Goal: Communication & Community: Answer question/provide support

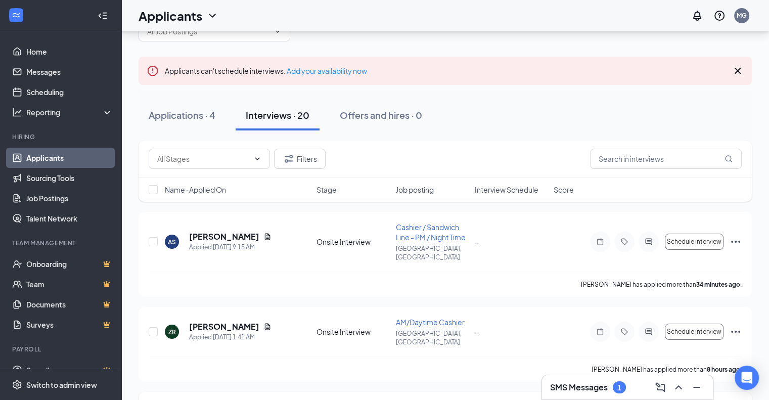
scroll to position [51, 0]
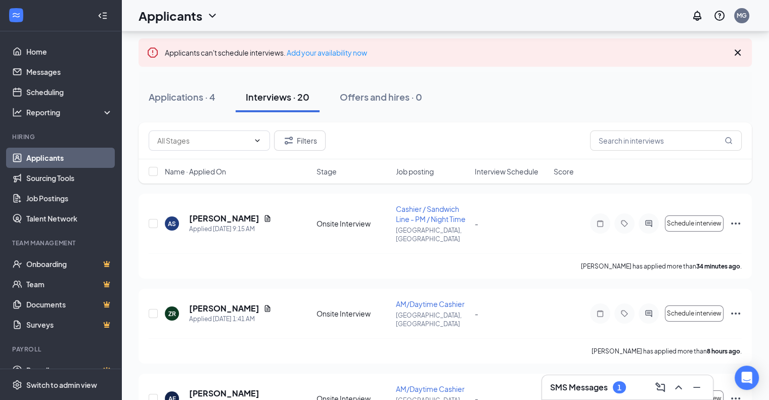
click at [585, 385] on h3 "SMS Messages" at bounding box center [579, 387] width 58 height 11
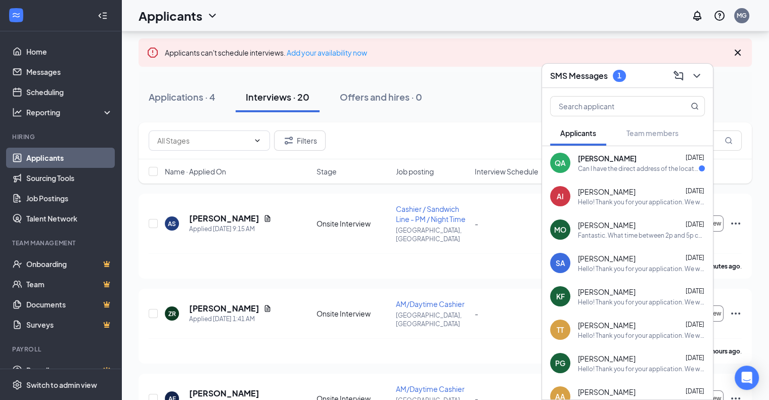
click at [643, 167] on div "Can I have the direct address of the location please?" at bounding box center [638, 168] width 121 height 9
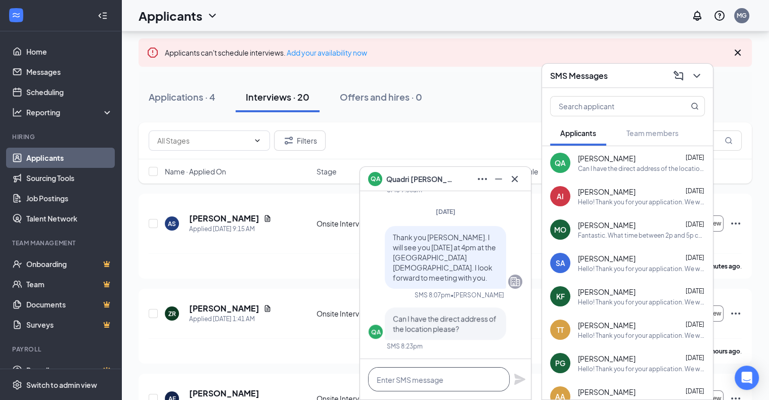
click at [459, 380] on textarea at bounding box center [439, 379] width 142 height 24
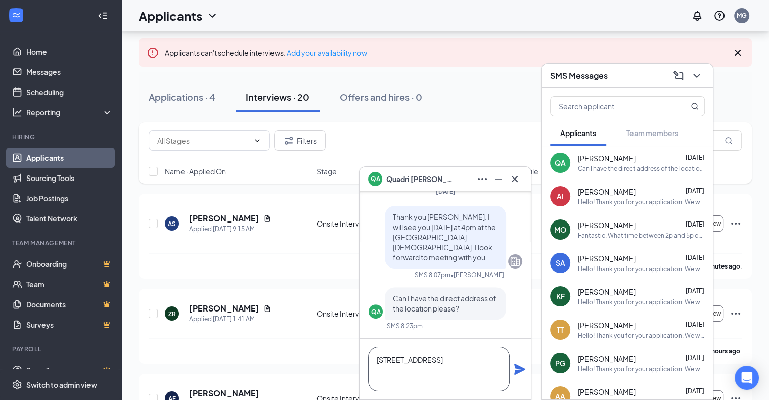
type textarea "[STREET_ADDRESS]"
click at [522, 373] on icon "Plane" at bounding box center [520, 369] width 12 height 12
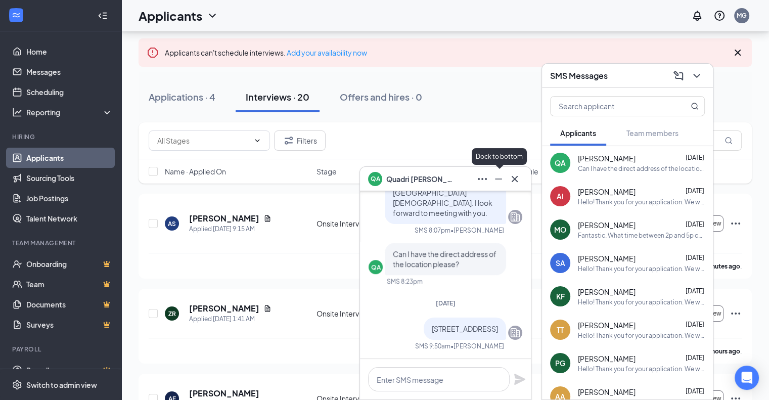
click at [512, 177] on icon "Cross" at bounding box center [515, 178] width 6 height 6
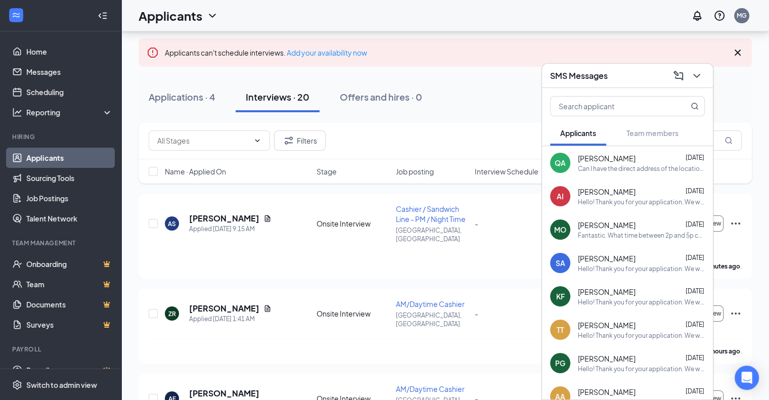
click at [586, 70] on h3 "SMS Messages" at bounding box center [579, 75] width 58 height 11
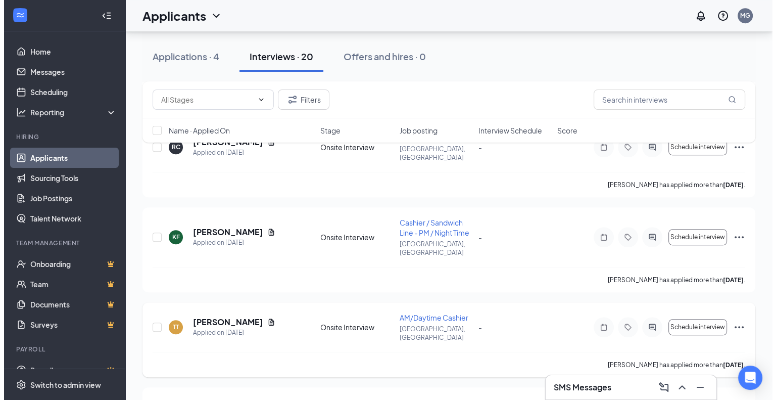
scroll to position [758, 0]
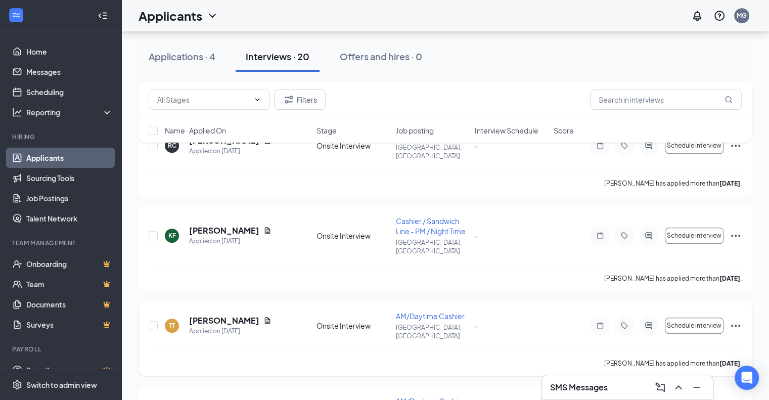
click at [641, 315] on div at bounding box center [648, 325] width 20 height 20
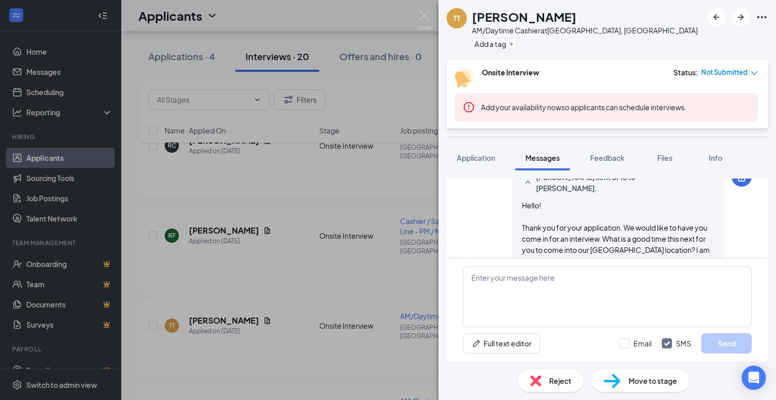
scroll to position [471, 0]
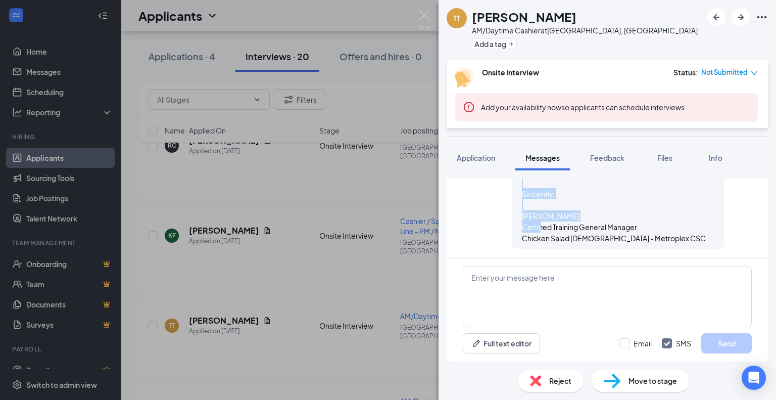
scroll to position [572, 0]
drag, startPoint x: 516, startPoint y: 204, endPoint x: 644, endPoint y: 240, distance: 133.5
click at [644, 240] on div "Hello! Thank you for your application. We would like to have you come in for an…" at bounding box center [618, 171] width 192 height 145
copy span "Hello! Thank you for your application. We would like to have you come in for an…"
click at [647, 203] on div "Hello! Thank you for your application. We would like to have you come in for an…" at bounding box center [618, 171] width 192 height 145
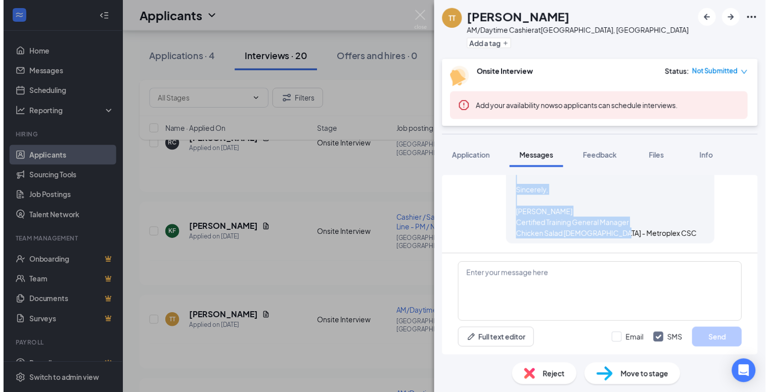
scroll to position [522, 0]
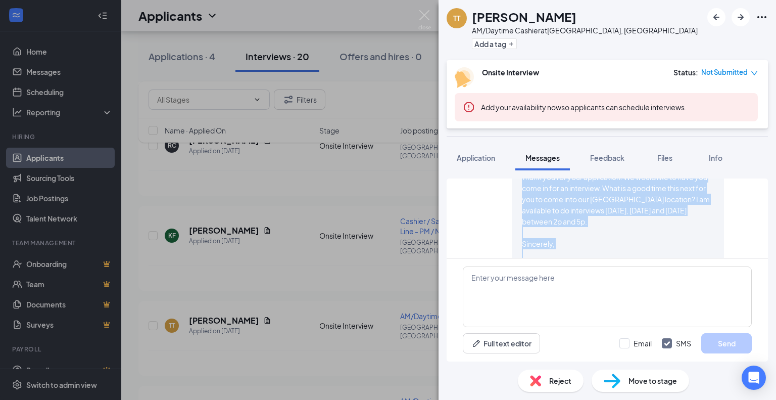
click at [389, 207] on div "TT [PERSON_NAME] AM/Daytime Cashier at [GEOGRAPHIC_DATA], [GEOGRAPHIC_DATA] Add…" at bounding box center [388, 200] width 776 height 400
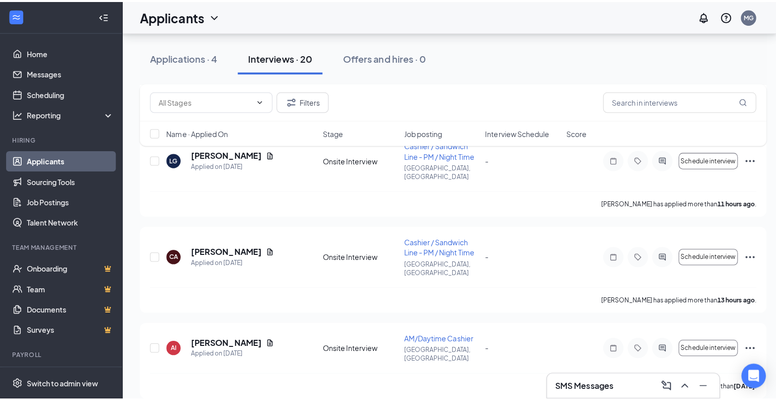
scroll to position [455, 0]
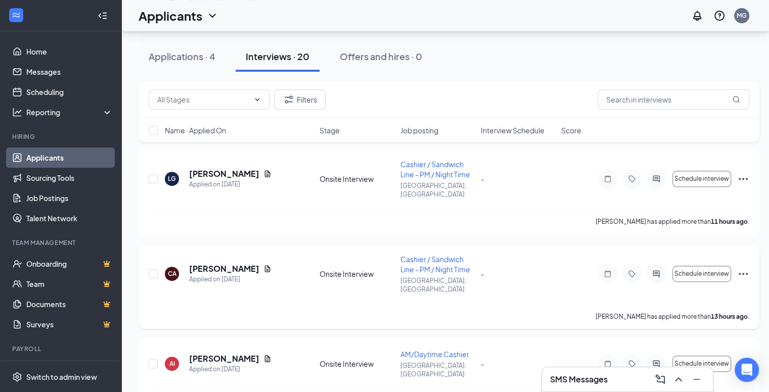
click at [659, 270] on icon "ActiveChat" at bounding box center [656, 274] width 12 height 8
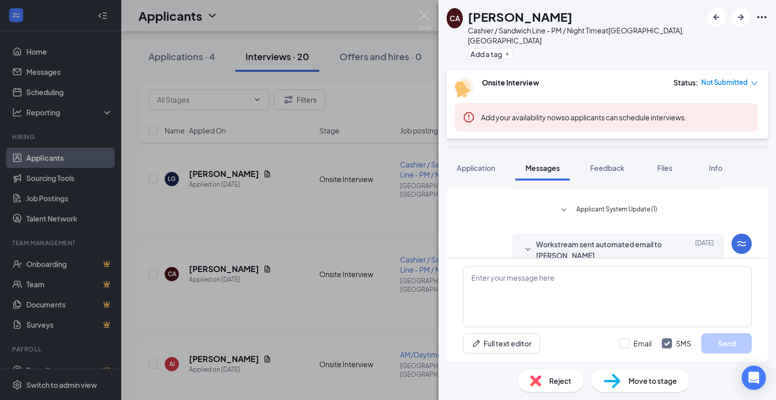
scroll to position [121, 0]
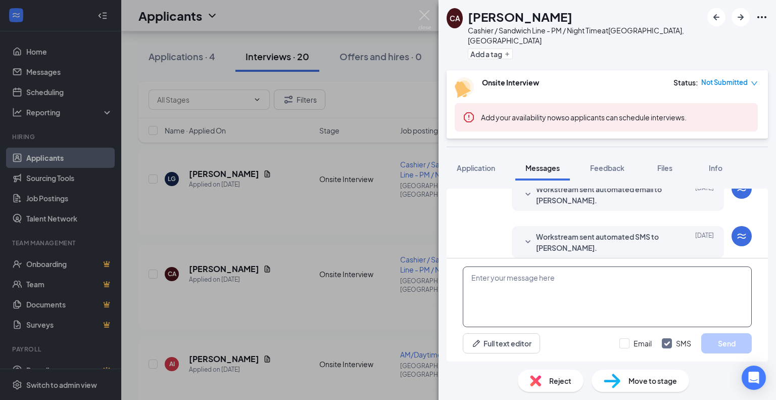
click at [568, 297] on textarea at bounding box center [607, 296] width 289 height 61
paste textarea "Hello! Thank you for your application. We would like to have you come in for an…"
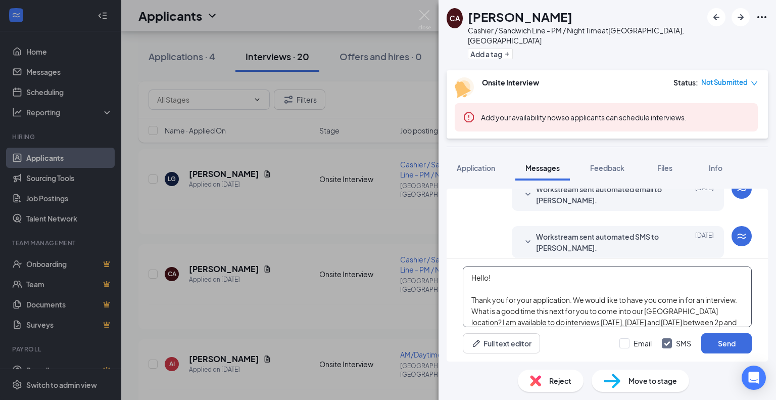
scroll to position [51, 0]
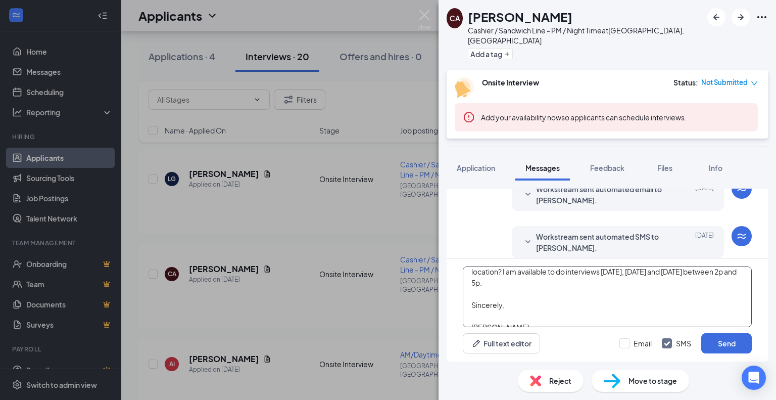
click at [631, 275] on textarea "Hello! Thank you for your application. We would like to have you come in for an…" at bounding box center [607, 296] width 289 height 61
type textarea "Hello! Thank you for your application. We would like to have you come in for an…"
click at [627, 341] on input "Email" at bounding box center [636, 343] width 32 height 10
checkbox input "true"
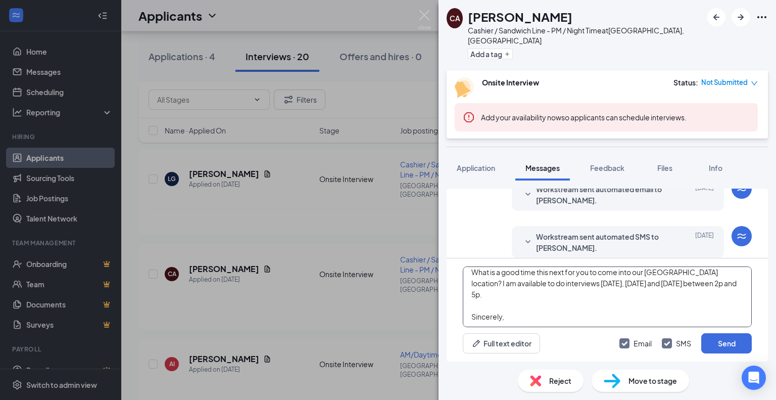
scroll to position [0, 0]
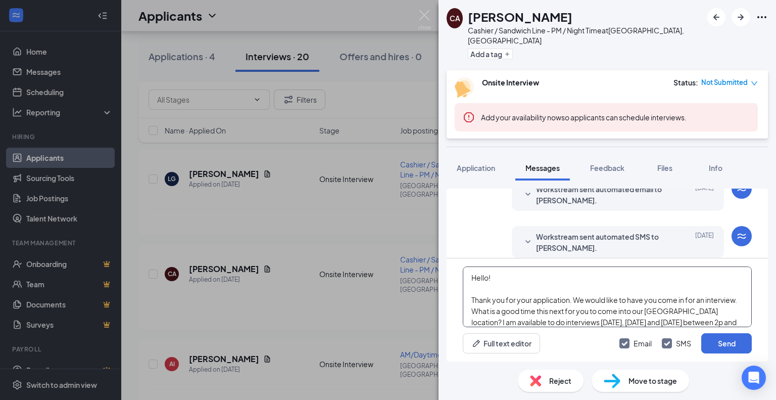
drag, startPoint x: 603, startPoint y: 313, endPoint x: 421, endPoint y: 272, distance: 187.0
click at [421, 272] on div "CA [PERSON_NAME] Cashier / Sandwich Line - PM / Night Time at [GEOGRAPHIC_DATA]…" at bounding box center [388, 200] width 776 height 400
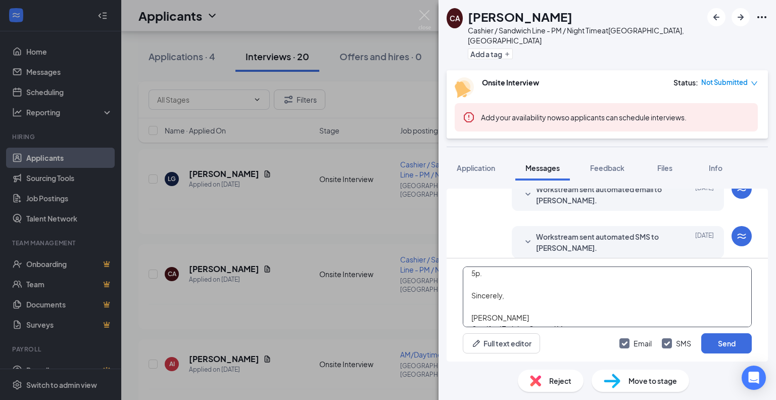
scroll to position [83, 0]
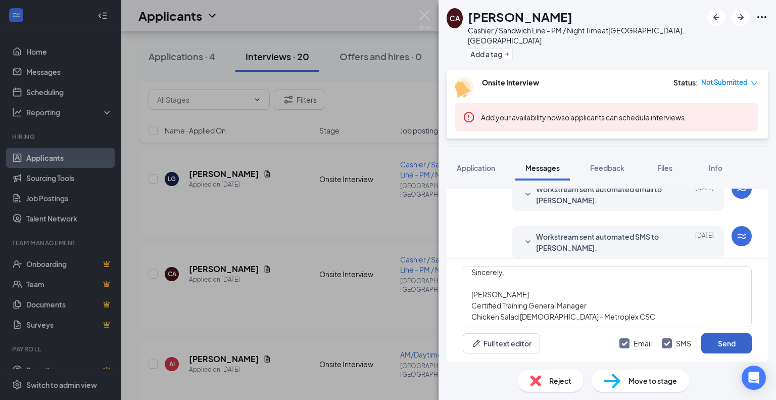
click at [712, 343] on button "Send" at bounding box center [727, 343] width 51 height 20
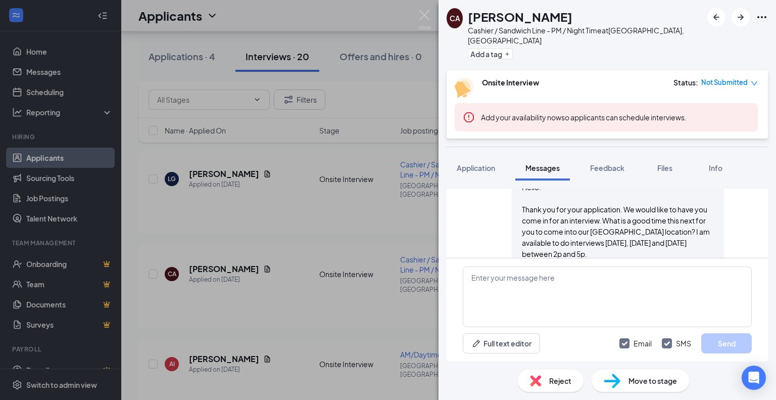
scroll to position [499, 0]
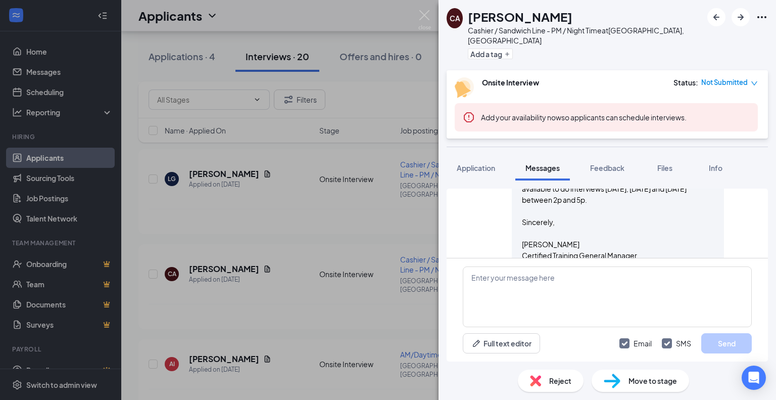
click at [329, 260] on div "CA [PERSON_NAME] Cashier / Sandwich Line - PM / Night Time at [GEOGRAPHIC_DATA]…" at bounding box center [388, 200] width 776 height 400
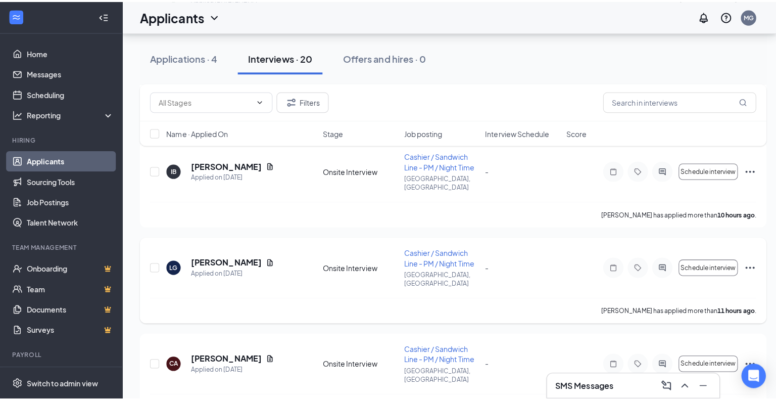
scroll to position [354, 0]
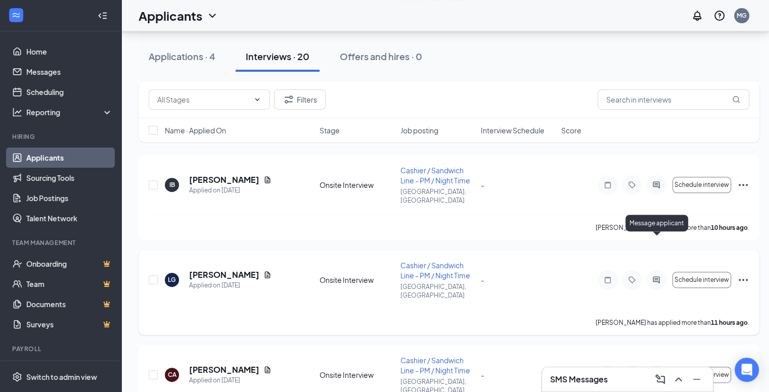
click at [651, 276] on icon "ActiveChat" at bounding box center [656, 280] width 12 height 8
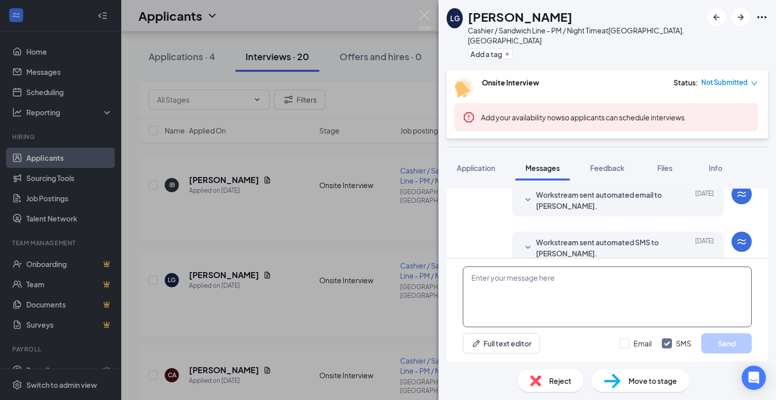
click at [528, 285] on textarea at bounding box center [607, 296] width 289 height 61
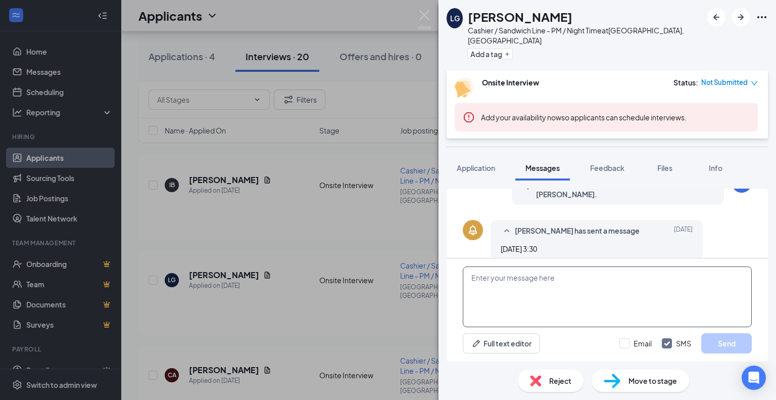
scroll to position [176, 0]
paste textarea "Hello! Thank you for your application. We would like to have you come in for an…"
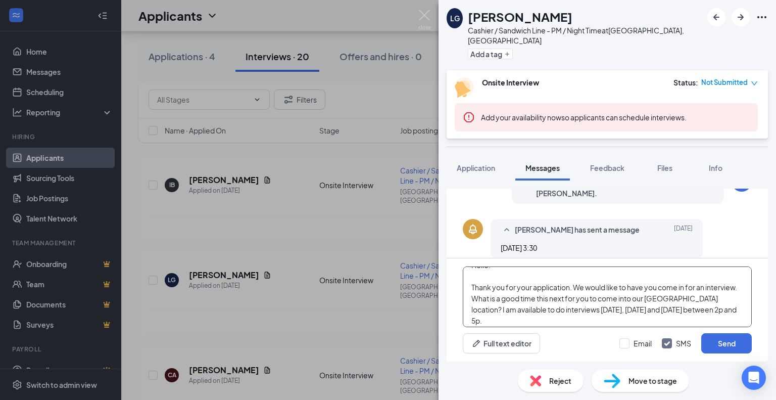
scroll to position [0, 0]
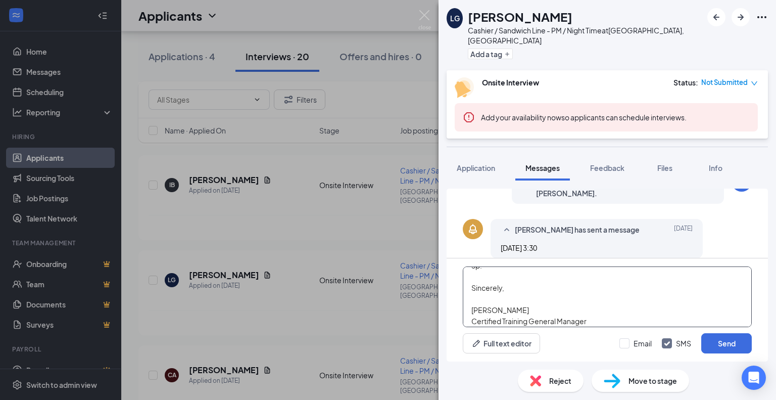
scroll to position [83, 0]
type textarea "Hello! Thank you for your application. We would like to have you come in for an…"
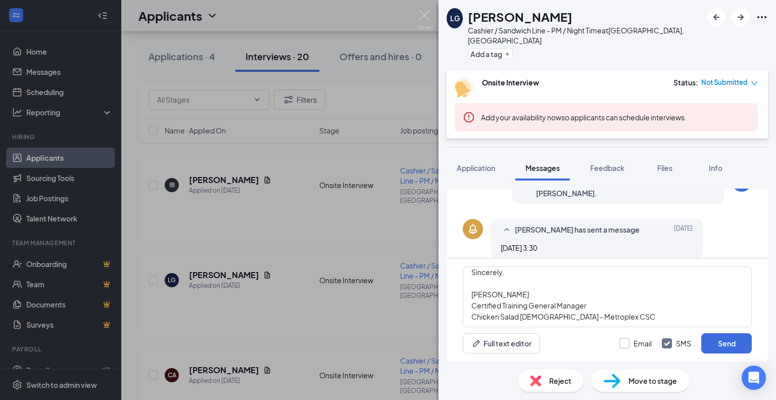
click at [627, 342] on input "Email" at bounding box center [636, 343] width 32 height 10
checkbox input "true"
click at [719, 346] on button "Send" at bounding box center [727, 343] width 51 height 20
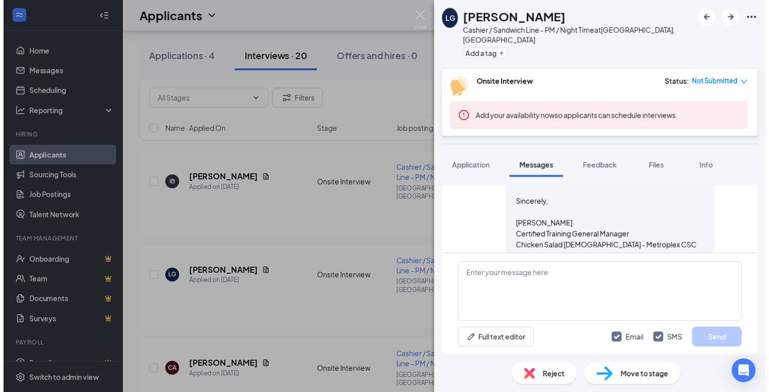
scroll to position [572, 0]
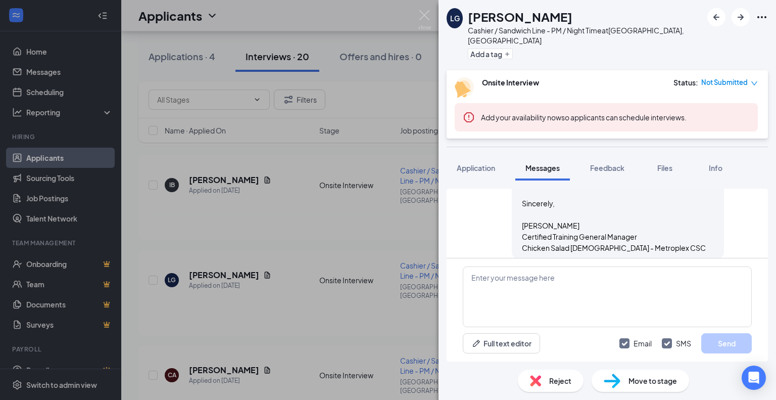
click at [402, 203] on div "LG [PERSON_NAME] Cashier / Sandwich Line - PM / Night Time at [GEOGRAPHIC_DATA]…" at bounding box center [388, 200] width 776 height 400
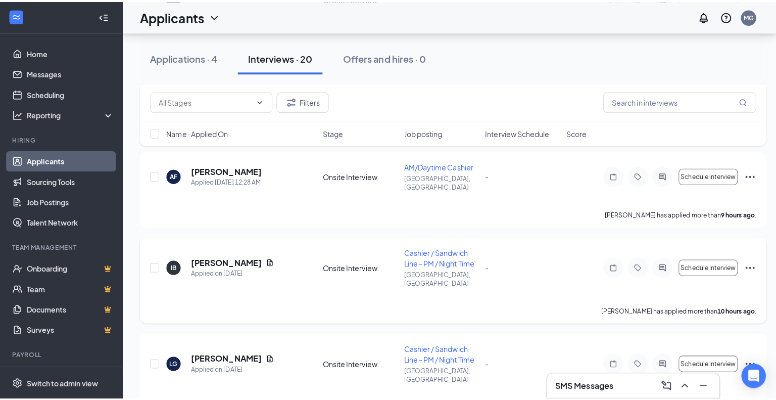
scroll to position [253, 0]
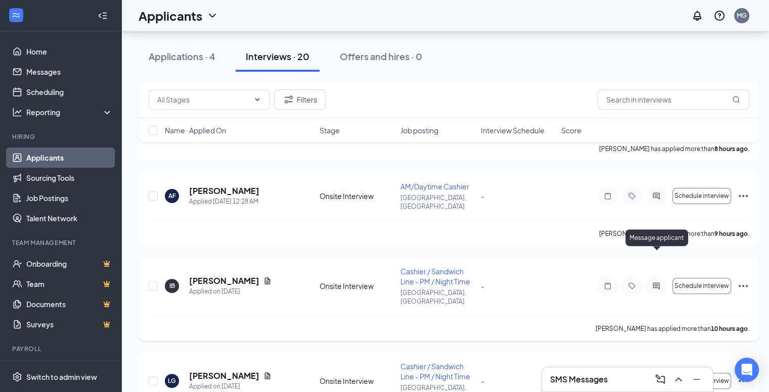
click at [657, 282] on icon "ActiveChat" at bounding box center [656, 286] width 12 height 8
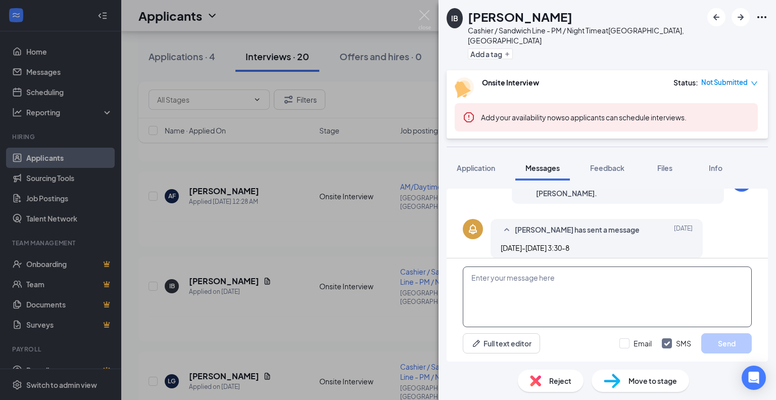
click at [562, 284] on textarea at bounding box center [607, 296] width 289 height 61
paste textarea "Hello! Thank you for your application. We would like to have you come in for an…"
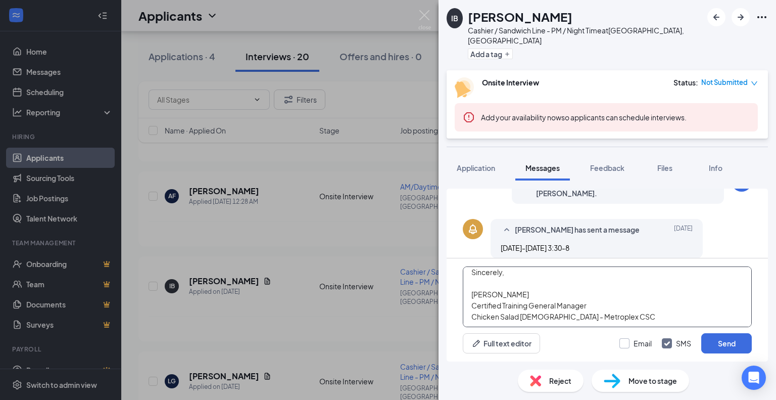
type textarea "Hello! Thank you for your application. We would like to have you come in for an…"
click at [623, 342] on input "Email" at bounding box center [636, 343] width 32 height 10
checkbox input "true"
click at [711, 345] on button "Send" at bounding box center [727, 343] width 51 height 20
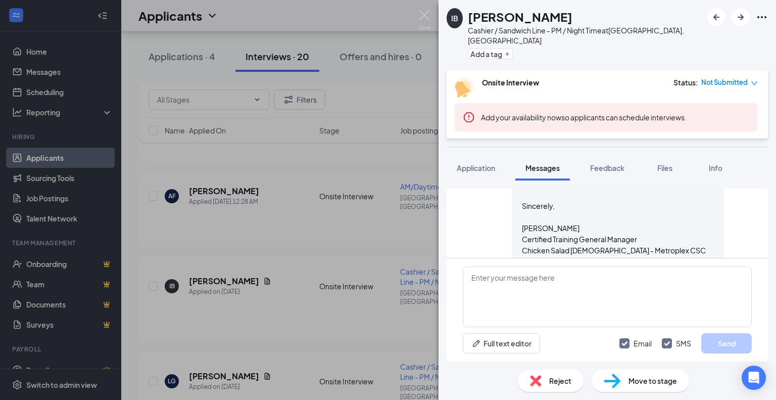
click at [398, 219] on div "IB [PERSON_NAME] Cashier / Sandwich Line - PM / Night Time at [GEOGRAPHIC_DATA]…" at bounding box center [388, 200] width 776 height 400
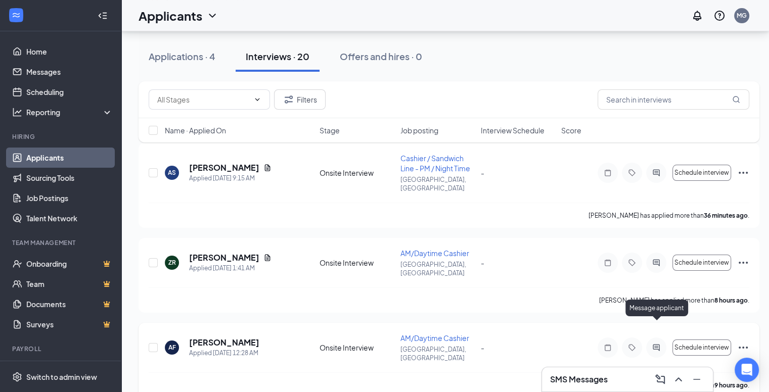
click at [654, 344] on icon "ActiveChat" at bounding box center [656, 348] width 12 height 8
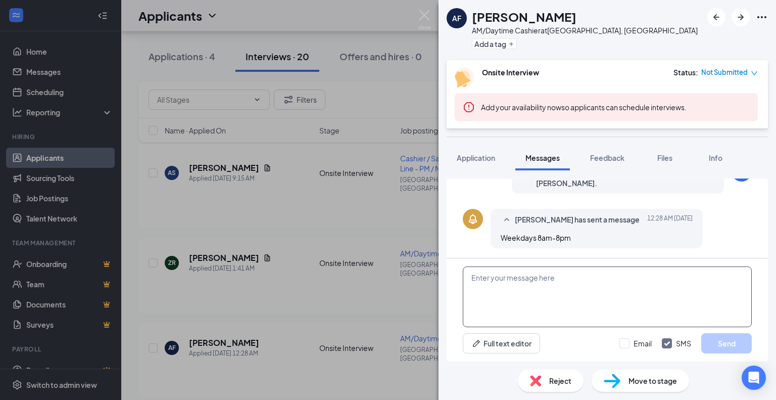
click at [567, 288] on textarea at bounding box center [607, 296] width 289 height 61
paste textarea "Hello! Thank you for your application. We would like to have you come in for an…"
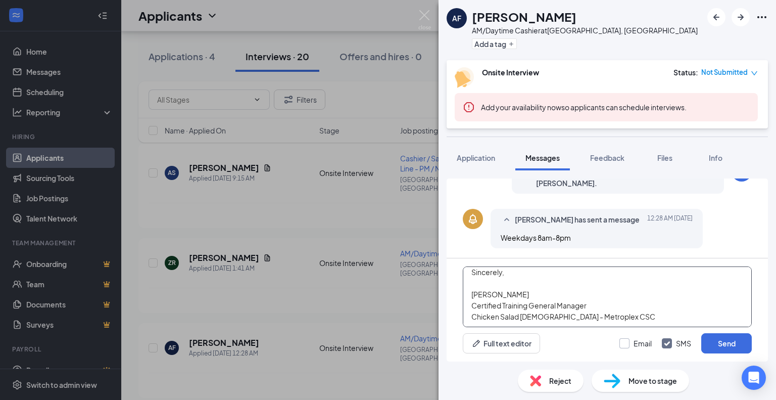
type textarea "Hello! Thank you for your application. We would like to have you come in for an…"
click at [625, 343] on input "Email" at bounding box center [636, 343] width 32 height 10
checkbox input "true"
click at [733, 345] on button "Send" at bounding box center [727, 343] width 51 height 20
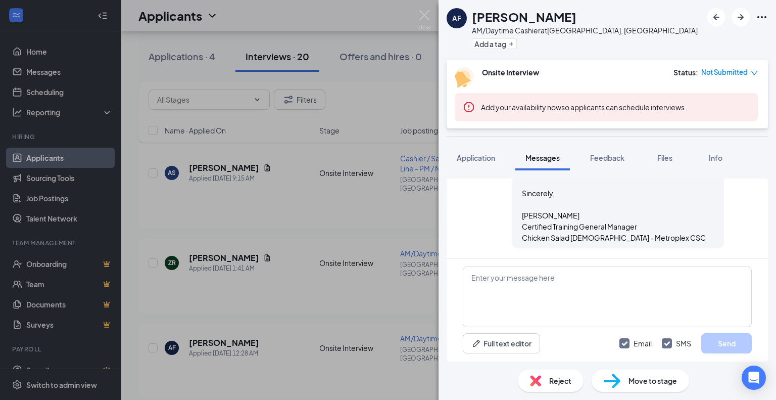
click at [374, 226] on div "AF [PERSON_NAME] AM/Daytime Cashier at [GEOGRAPHIC_DATA], [GEOGRAPHIC_DATA] Add…" at bounding box center [388, 200] width 776 height 400
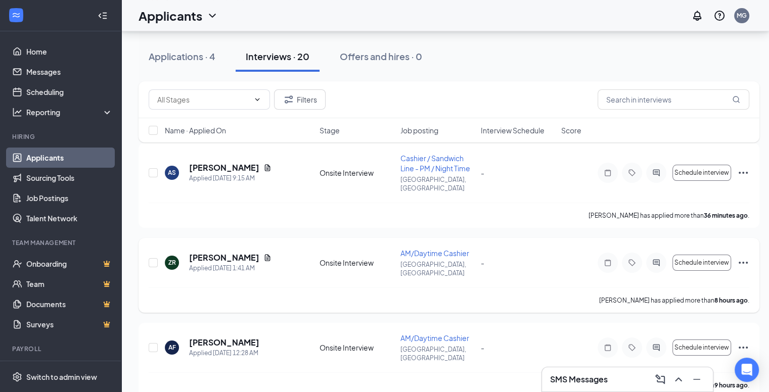
click at [657, 259] on icon "ActiveChat" at bounding box center [656, 263] width 12 height 8
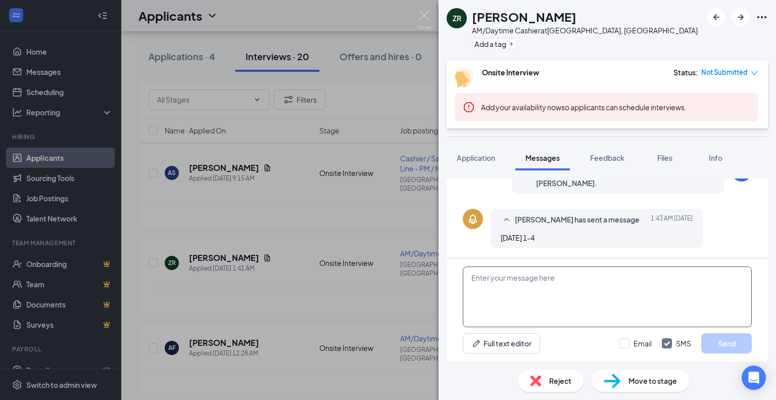
click at [534, 293] on textarea at bounding box center [607, 296] width 289 height 61
paste textarea "Hello! Thank you for your application. We would like to have you come in for an…"
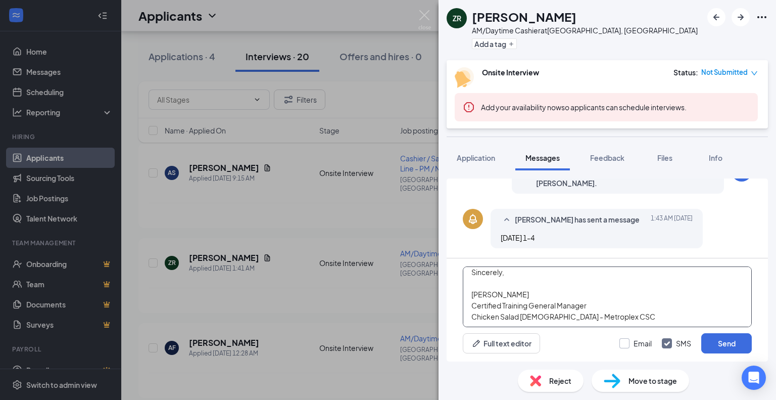
type textarea "Hello! Thank you for your application. We would like to have you come in for an…"
click at [622, 343] on input "Email" at bounding box center [636, 343] width 32 height 10
checkbox input "true"
click at [716, 342] on button "Send" at bounding box center [727, 343] width 51 height 20
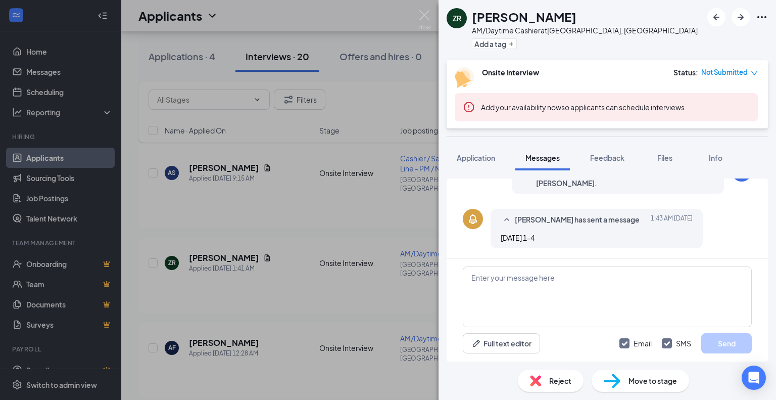
click at [428, 206] on div "ZR [PERSON_NAME] AM/Daytime Cashier at [GEOGRAPHIC_DATA], [GEOGRAPHIC_DATA] Add…" at bounding box center [388, 200] width 776 height 400
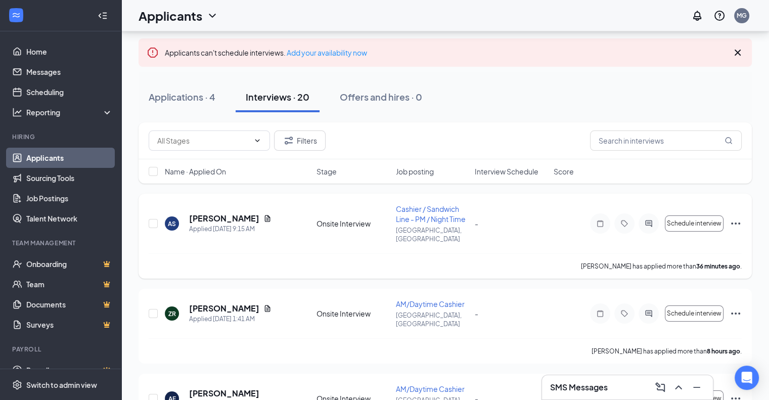
click at [652, 220] on icon "ActiveChat" at bounding box center [648, 223] width 12 height 8
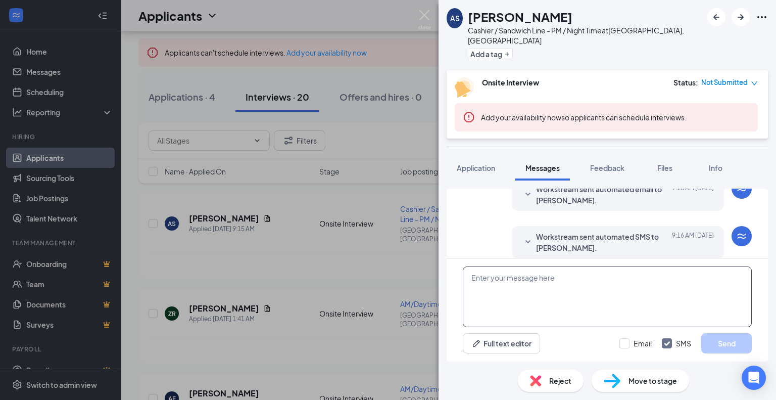
click at [556, 283] on textarea at bounding box center [607, 296] width 289 height 61
paste textarea "Hello! Thank you for your application. We would like to have you come in for an…"
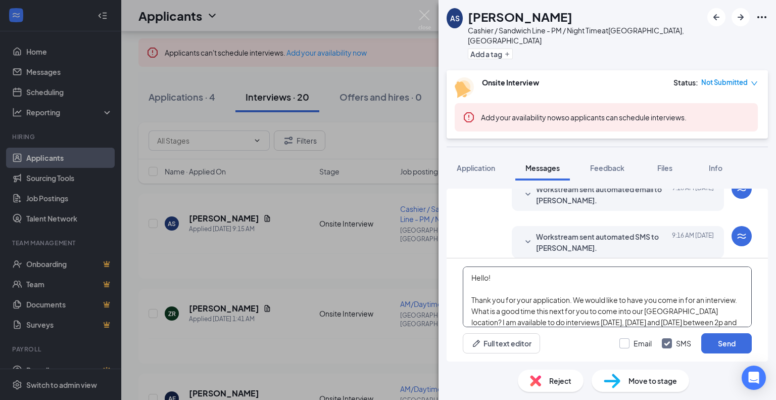
type textarea "Hello! Thank you for your application. We would like to have you come in for an…"
click at [622, 341] on input "Email" at bounding box center [636, 343] width 32 height 10
checkbox input "true"
click at [701, 342] on div "Email SMS Send" at bounding box center [686, 343] width 132 height 20
click at [740, 350] on button "Send" at bounding box center [727, 343] width 51 height 20
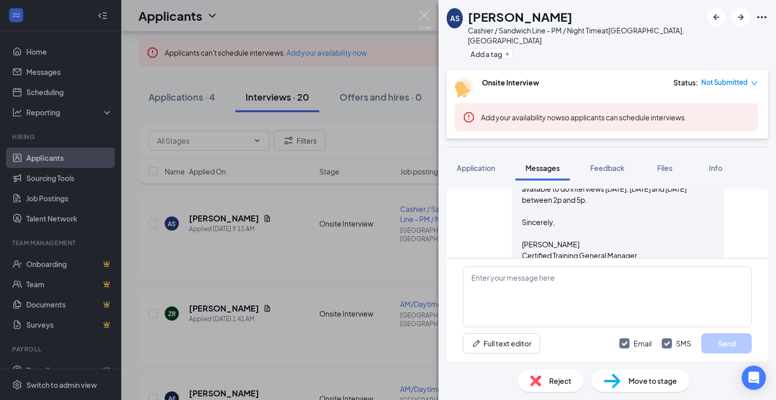
click at [364, 232] on div "AS [PERSON_NAME] / Sandwich Line - PM / Night Time at [GEOGRAPHIC_DATA], [GEOGR…" at bounding box center [388, 200] width 776 height 400
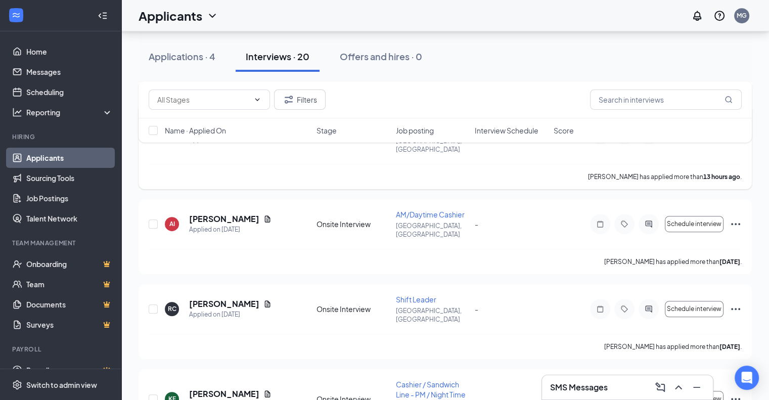
scroll to position [657, 0]
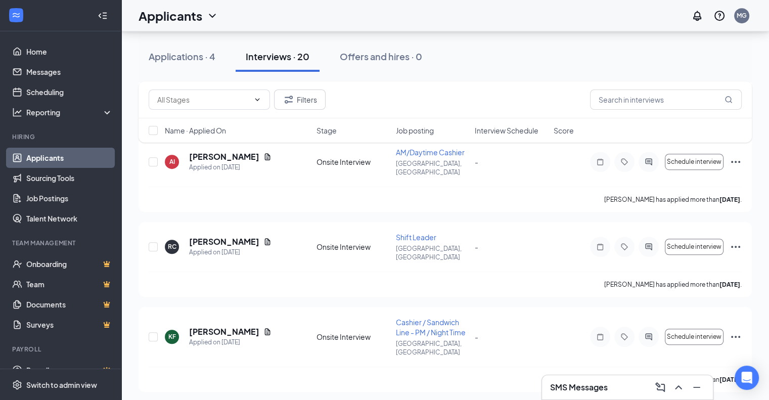
click at [408, 120] on div "Name · Applied On Stage Job posting Interview Schedule Score" at bounding box center [445, 130] width 613 height 24
click at [408, 127] on span "Job posting" at bounding box center [414, 130] width 38 height 10
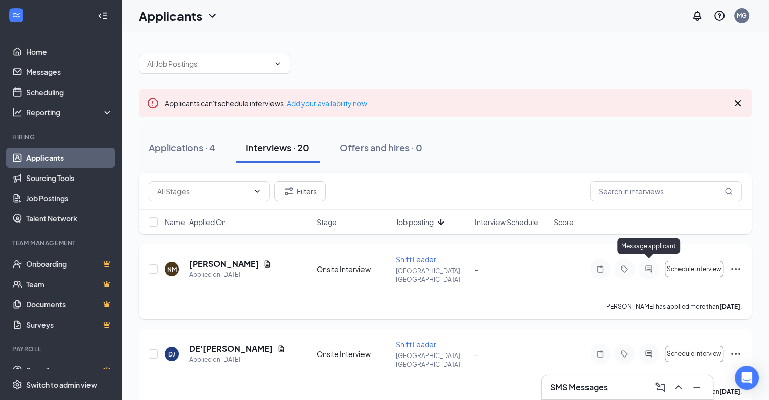
click at [647, 265] on icon "ActiveChat" at bounding box center [648, 269] width 12 height 8
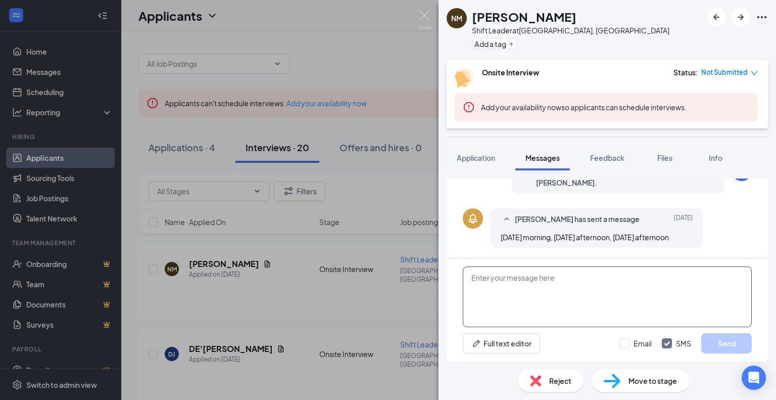
click at [527, 281] on textarea at bounding box center [607, 296] width 289 height 61
paste textarea "Hello! Thank you for your application. We would like to have you come in for an…"
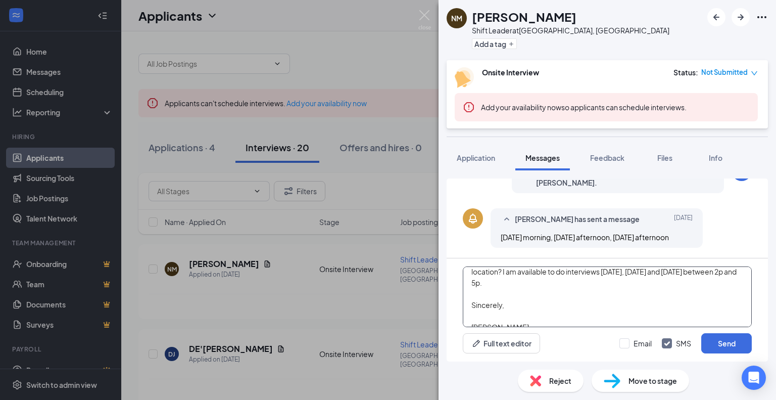
scroll to position [26, 0]
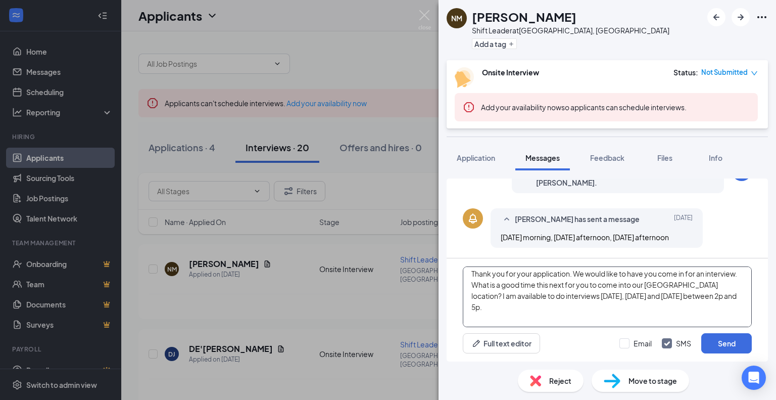
type textarea "Hello! Thank you for your application. We would like to have you come in for an…"
click at [622, 353] on div "Email SMS Send" at bounding box center [686, 343] width 132 height 20
click at [626, 341] on input "Email" at bounding box center [636, 343] width 32 height 10
checkbox input "true"
click at [726, 345] on button "Send" at bounding box center [727, 343] width 51 height 20
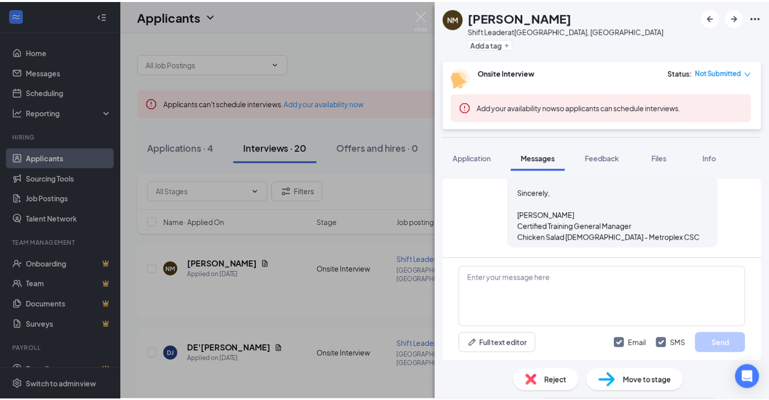
scroll to position [678, 0]
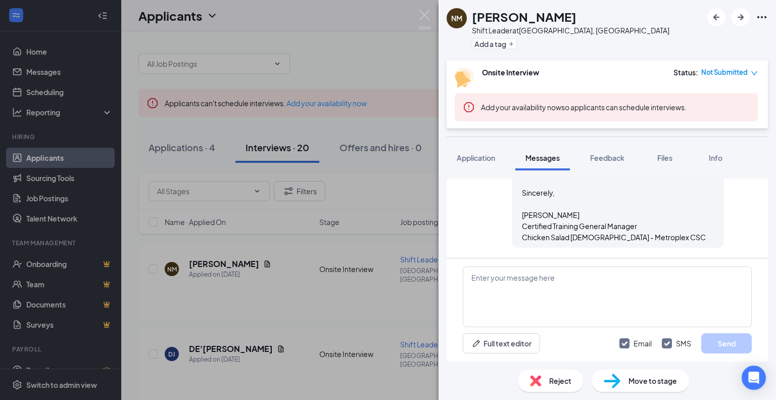
click at [397, 297] on div "NM [PERSON_NAME] Shift Leader at [GEOGRAPHIC_DATA], [GEOGRAPHIC_DATA] Add a tag…" at bounding box center [388, 200] width 776 height 400
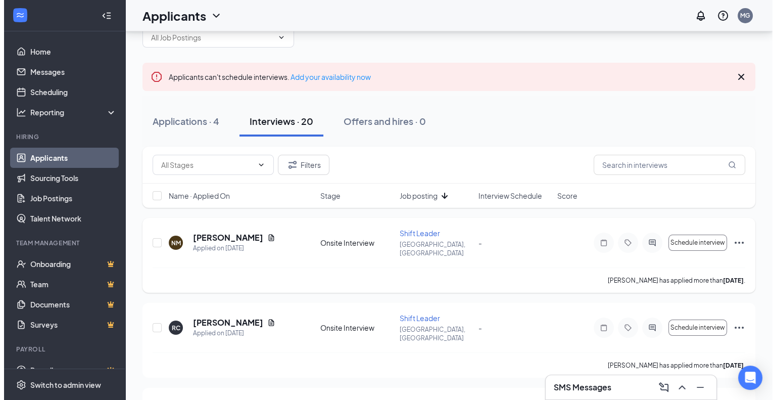
scroll to position [51, 0]
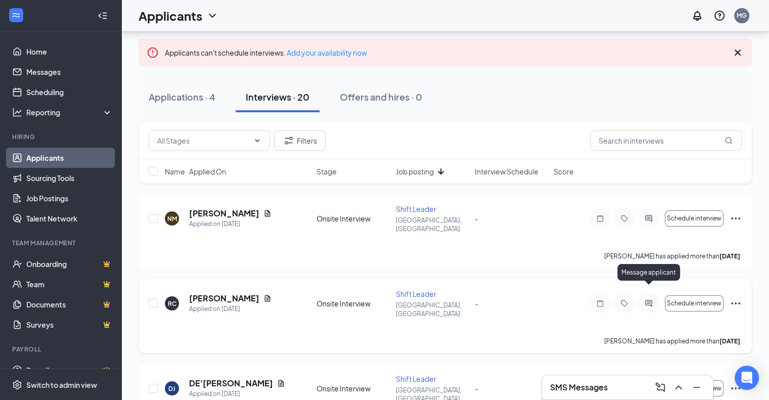
click at [647, 299] on icon "ActiveChat" at bounding box center [648, 303] width 12 height 8
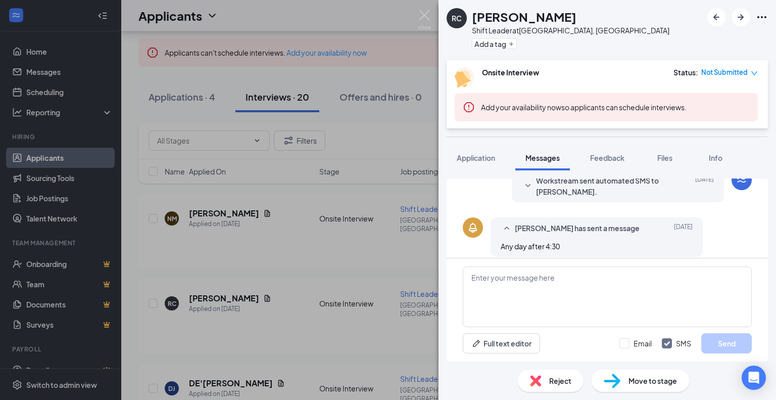
scroll to position [369, 0]
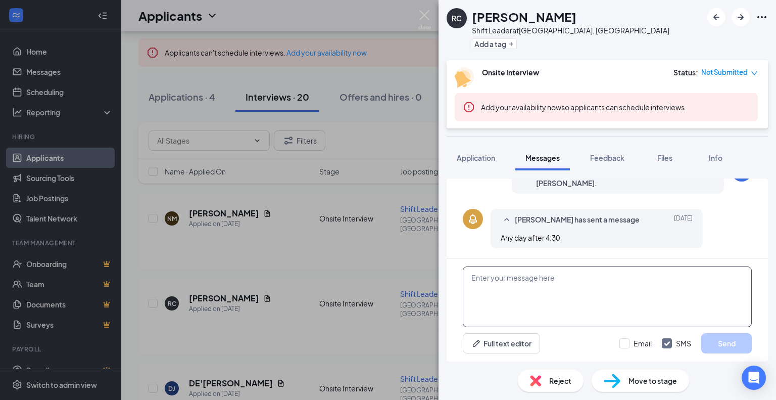
click at [553, 297] on textarea at bounding box center [607, 296] width 289 height 61
paste textarea "Hello! Thank you for your application. We would like to have you come in for an…"
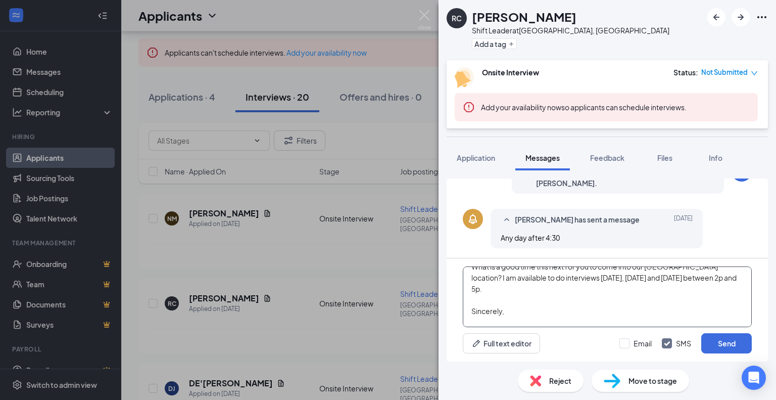
scroll to position [26, 0]
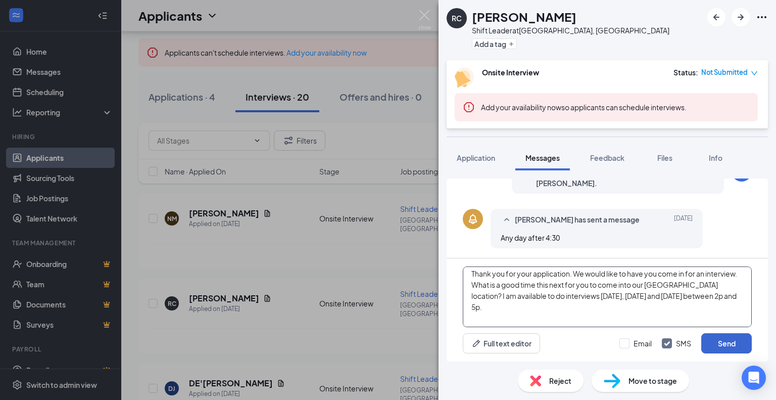
type textarea "Hello! Thank you for your application. We would like to have you come in for an…"
click at [717, 343] on button "Send" at bounding box center [727, 343] width 51 height 20
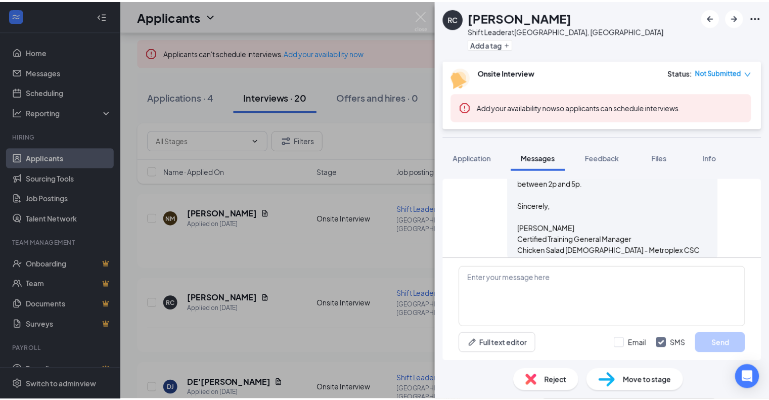
scroll to position [567, 0]
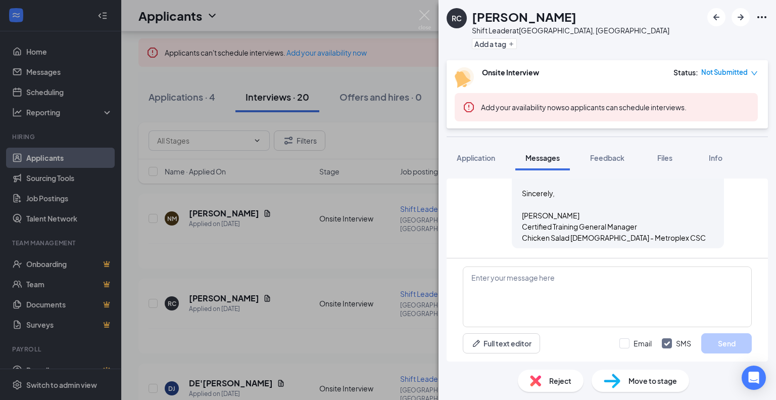
click at [397, 246] on div "RC [PERSON_NAME] Shift Leader at [GEOGRAPHIC_DATA], [GEOGRAPHIC_DATA] Add a tag…" at bounding box center [388, 200] width 776 height 400
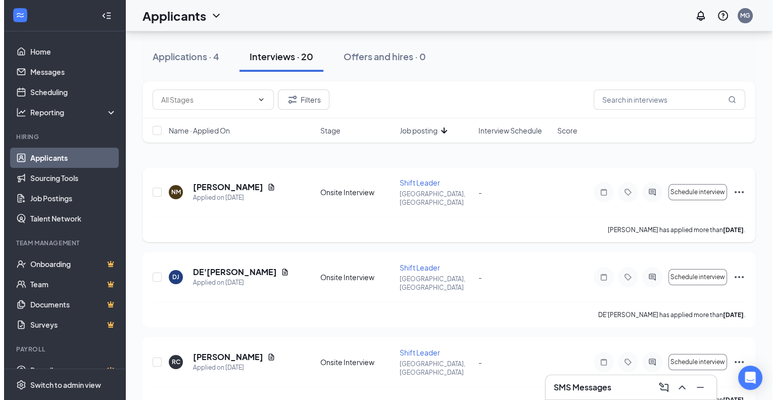
scroll to position [101, 0]
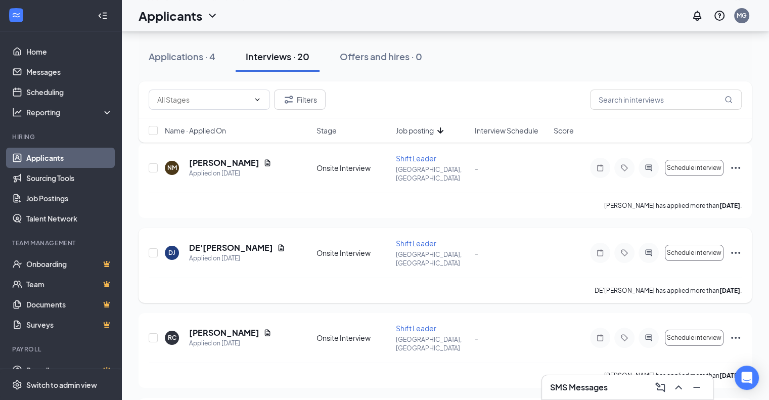
click at [649, 249] on icon "ActiveChat" at bounding box center [648, 253] width 12 height 8
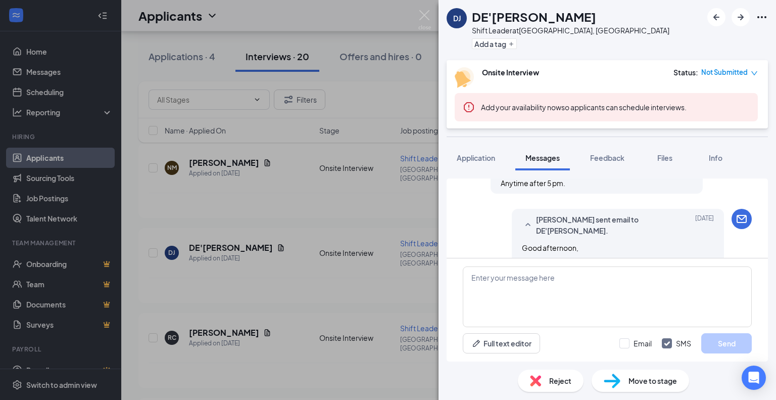
scroll to position [591, 0]
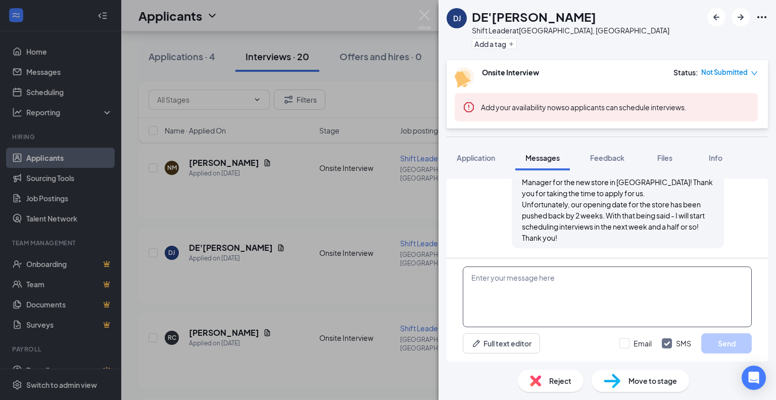
click at [633, 280] on textarea at bounding box center [607, 296] width 289 height 61
paste textarea "Hello! Thank you for your application. We would like to have you come in for an…"
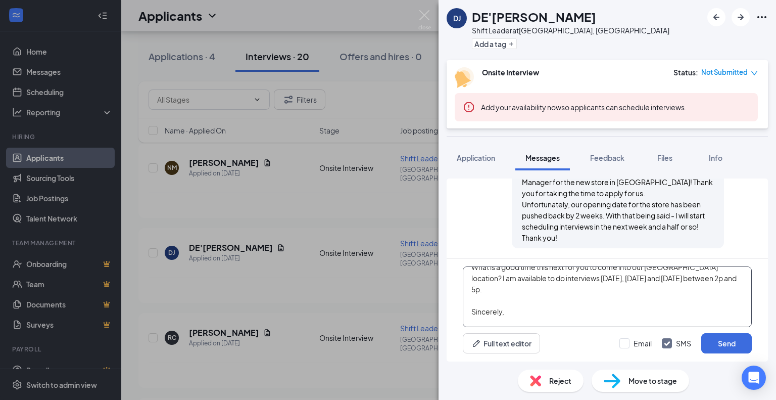
scroll to position [26, 0]
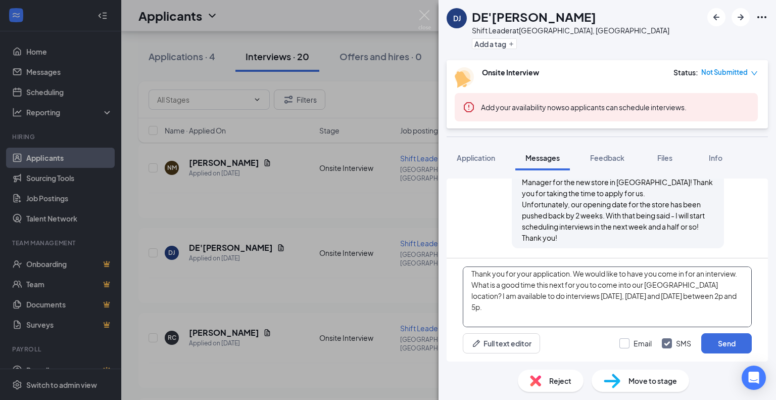
type textarea "Hello! Thank you for your application. We would like to have you come in for an…"
click at [621, 343] on input "Email" at bounding box center [636, 343] width 32 height 10
checkbox input "true"
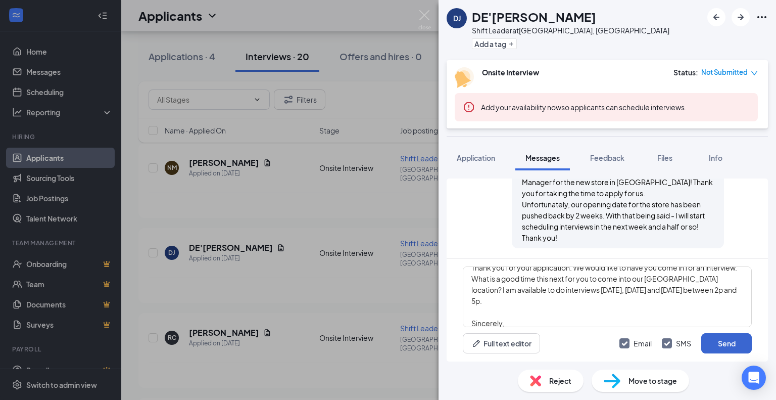
scroll to position [83, 0]
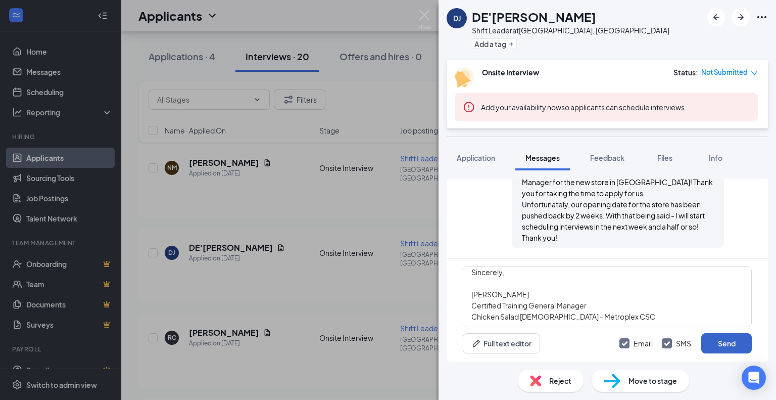
click at [730, 345] on button "Send" at bounding box center [727, 343] width 51 height 20
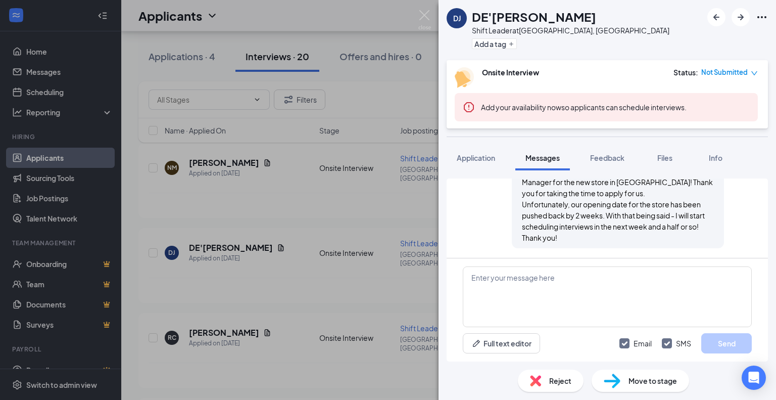
scroll to position [708, 0]
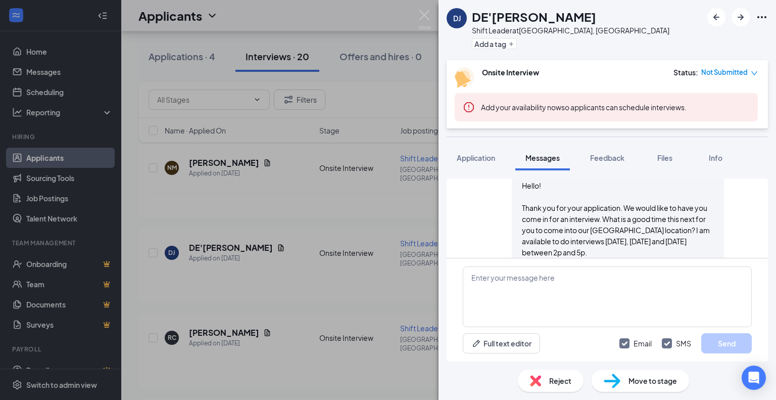
click at [359, 210] on div "DJ DE'[PERSON_NAME] Shift Leader at [GEOGRAPHIC_DATA], [GEOGRAPHIC_DATA] Add a …" at bounding box center [388, 200] width 776 height 400
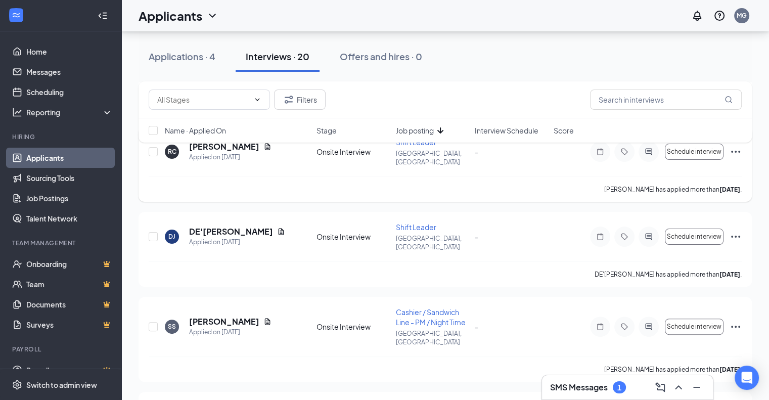
scroll to position [119, 0]
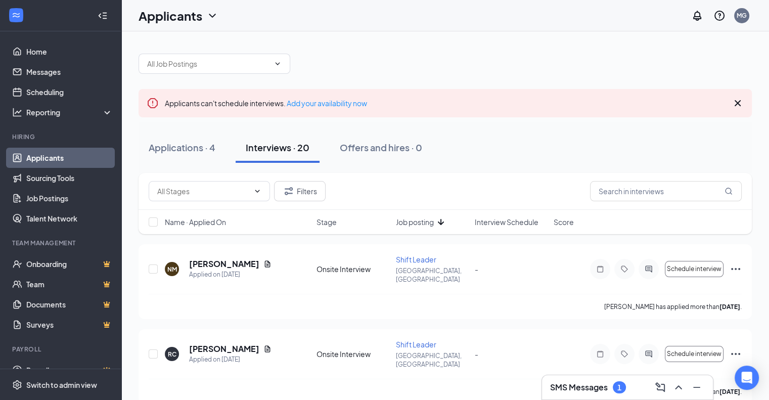
click at [580, 387] on h3 "SMS Messages" at bounding box center [579, 387] width 58 height 11
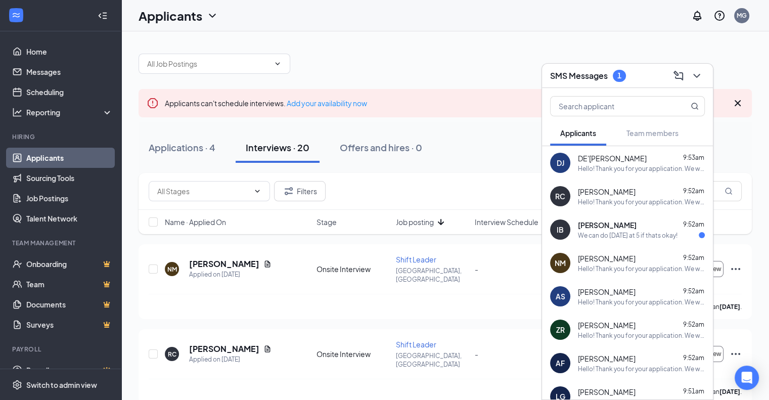
click at [628, 246] on div "NM [PERSON_NAME] 9:52am Hello! Thank you for your application. We would like to…" at bounding box center [627, 262] width 171 height 33
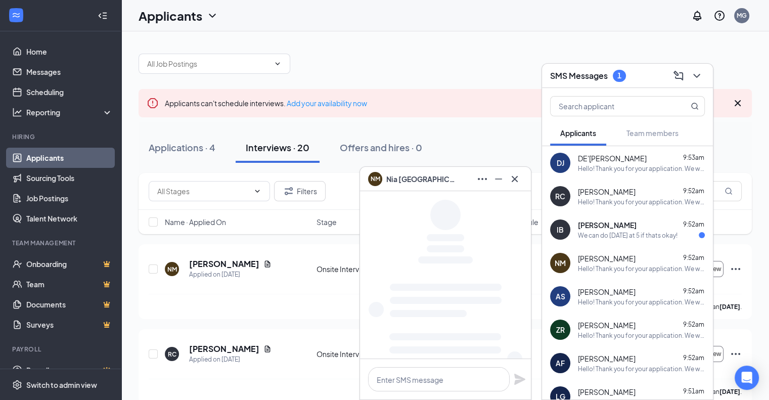
click at [627, 230] on div "[PERSON_NAME] 9:52am We can do [DATE] at 5 if thats okay!" at bounding box center [641, 230] width 127 height 20
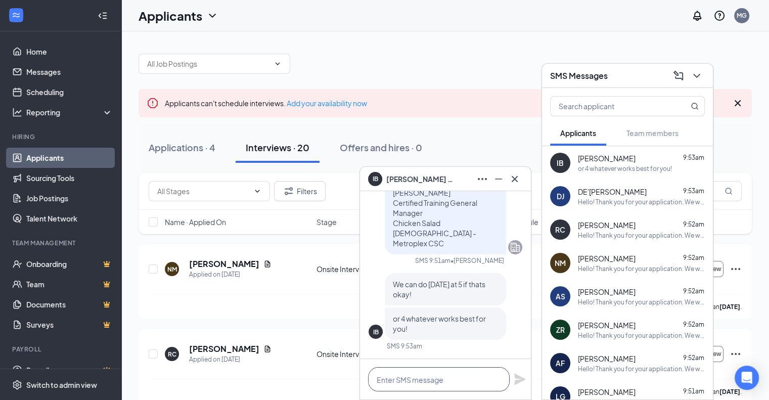
click at [437, 377] on textarea at bounding box center [439, 379] width 142 height 24
type textarea "W"
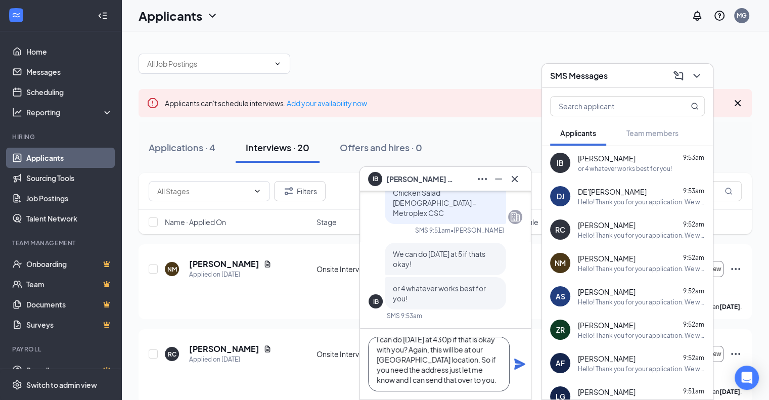
scroll to position [20, 0]
type textarea "I can do [DATE] at 430p if that is okay with you? Again, this will be at our [G…"
click at [517, 360] on icon "Plane" at bounding box center [519, 363] width 11 height 11
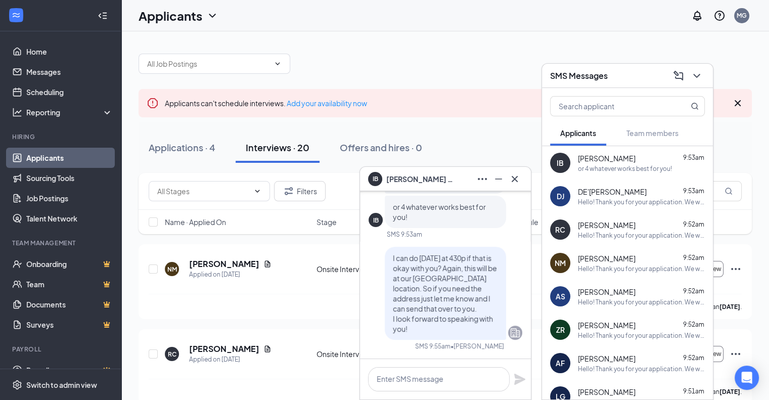
scroll to position [0, 0]
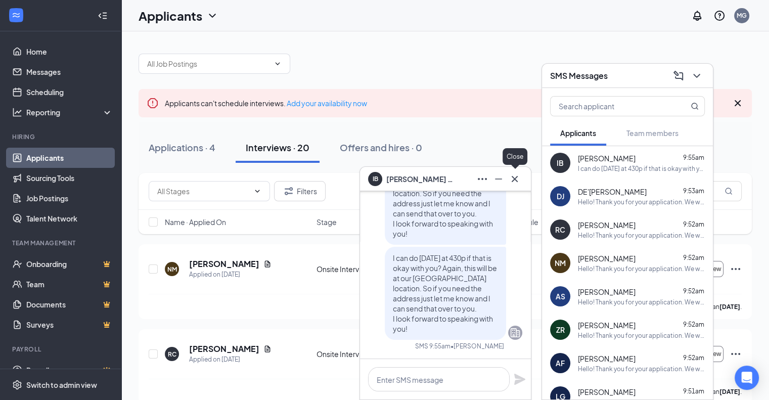
click at [518, 178] on icon "Cross" at bounding box center [515, 179] width 12 height 12
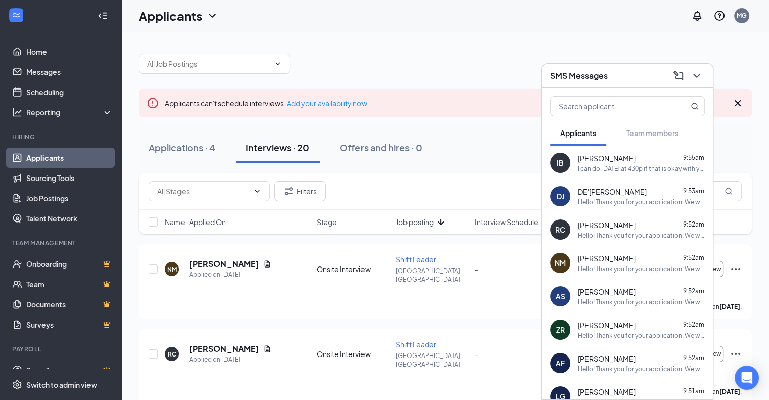
click at [701, 75] on icon "ChevronDown" at bounding box center [696, 76] width 12 height 12
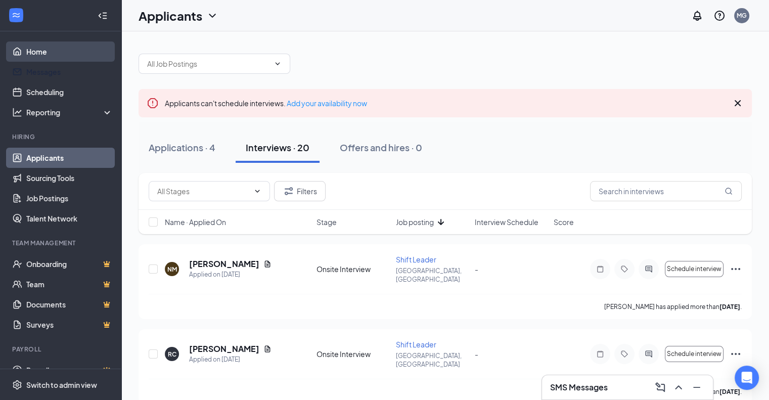
click at [55, 53] on link "Home" at bounding box center [69, 51] width 86 height 20
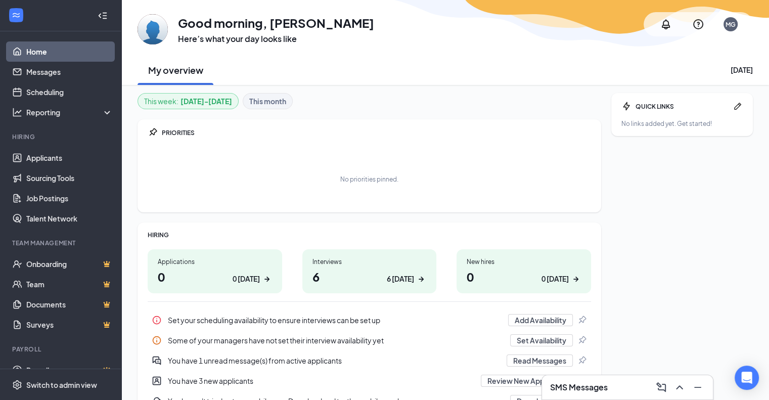
scroll to position [51, 0]
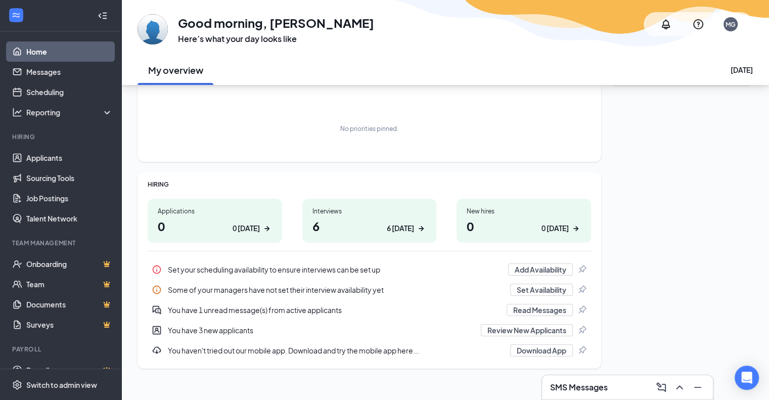
click at [381, 217] on h1 "6 6 [DATE]" at bounding box center [369, 225] width 114 height 17
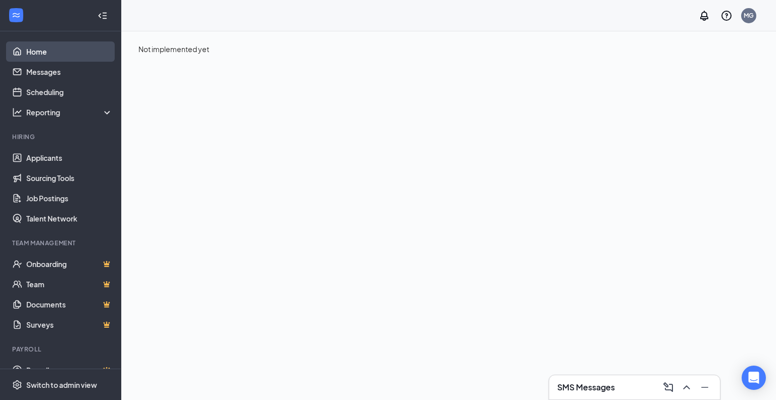
click at [49, 50] on link "Home" at bounding box center [69, 51] width 86 height 20
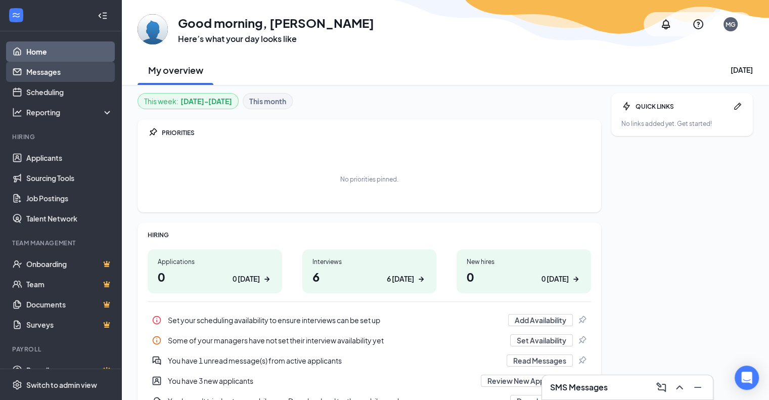
click at [28, 73] on link "Messages" at bounding box center [69, 72] width 86 height 20
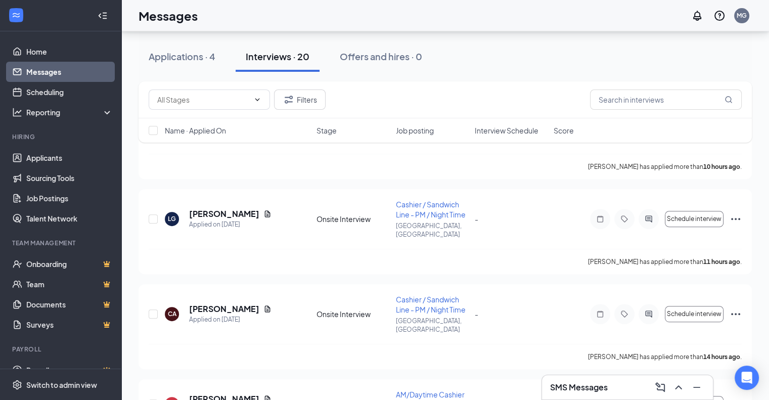
scroll to position [61, 0]
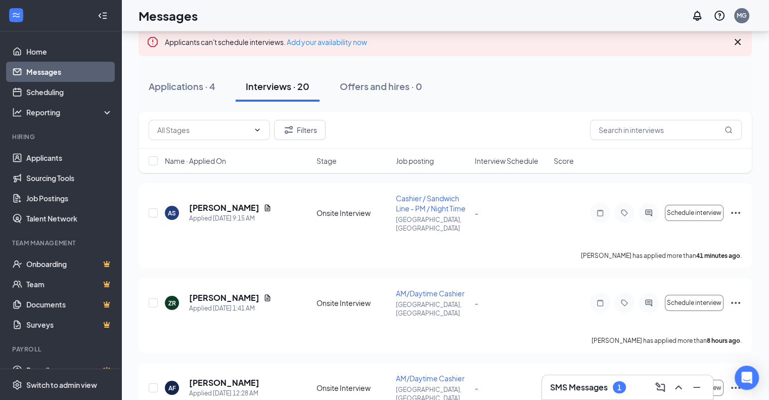
click at [592, 383] on h3 "SMS Messages" at bounding box center [579, 387] width 58 height 11
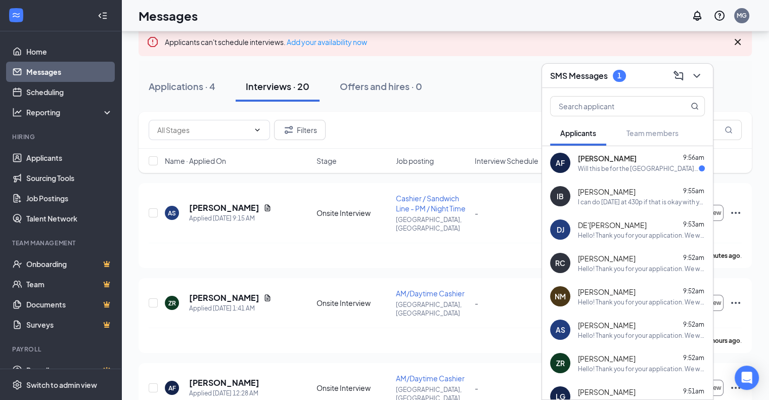
click at [623, 165] on div "Will this be for the [GEOGRAPHIC_DATA] location once they open?" at bounding box center [638, 168] width 121 height 9
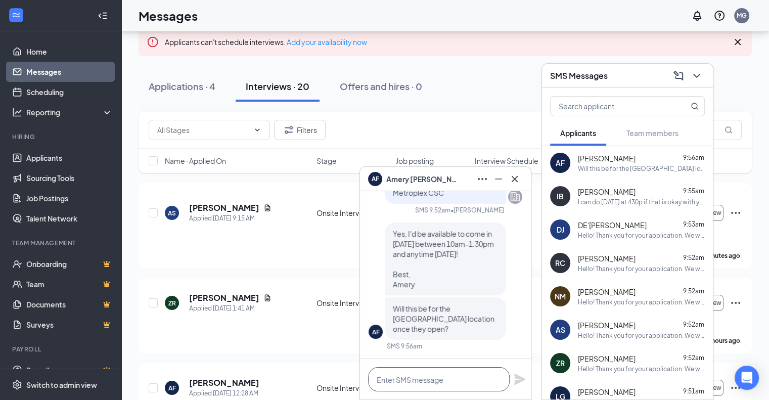
click at [445, 380] on textarea at bounding box center [439, 379] width 142 height 24
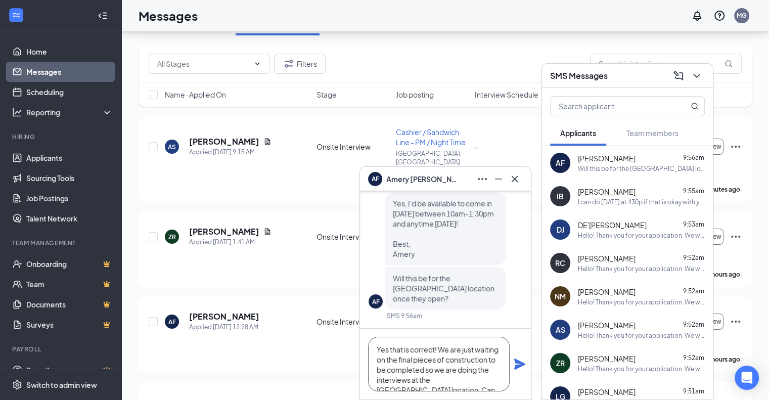
scroll to position [263, 0]
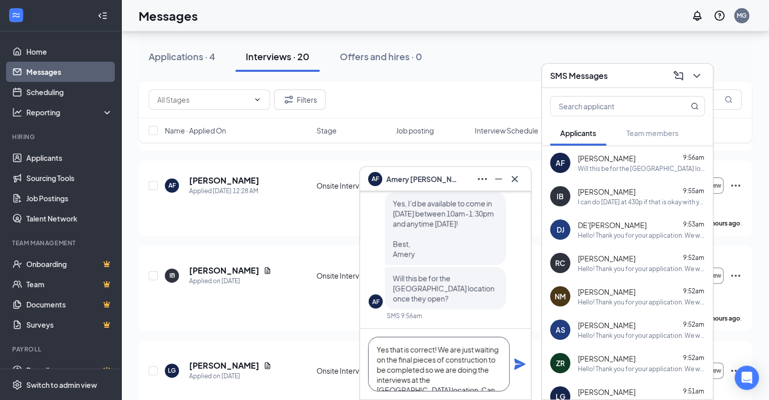
click at [468, 389] on textarea "Yes that is correct! We are just waiting on the final pieces of construction to…" at bounding box center [439, 364] width 142 height 55
type textarea "Yes that is correct! We are just waiting on the final pieces of construction to…"
click at [520, 362] on icon "Plane" at bounding box center [519, 363] width 11 height 11
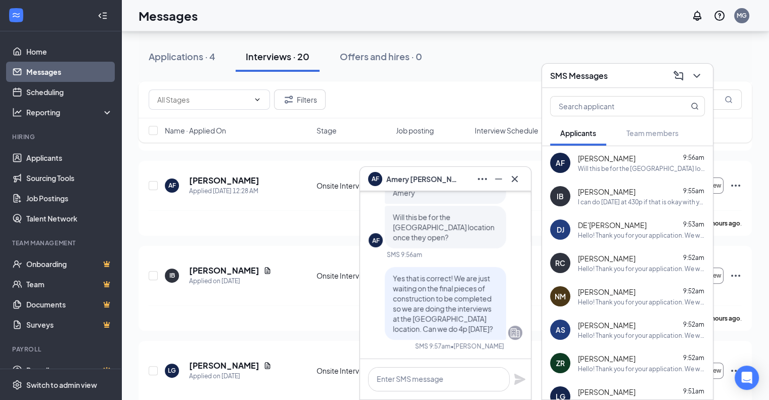
scroll to position [0, 0]
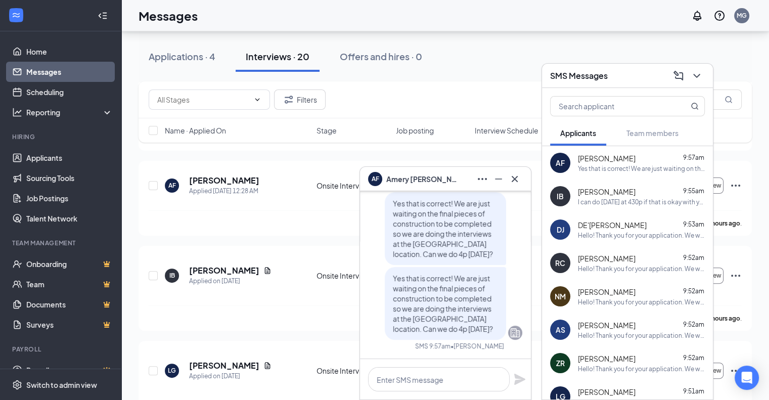
click at [408, 182] on span "[PERSON_NAME]" at bounding box center [421, 178] width 71 height 11
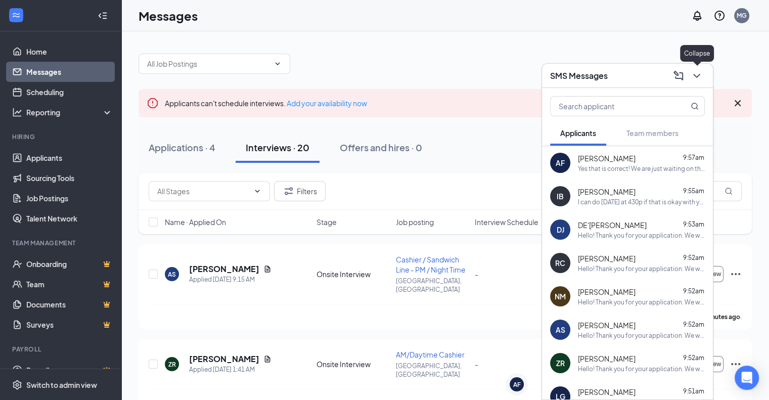
click at [629, 68] on div "SMS Messages" at bounding box center [627, 76] width 155 height 16
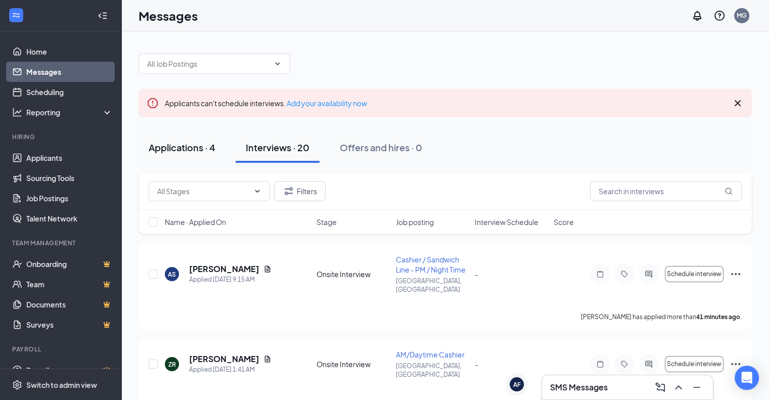
click at [173, 147] on div "Applications · 4" at bounding box center [182, 147] width 67 height 13
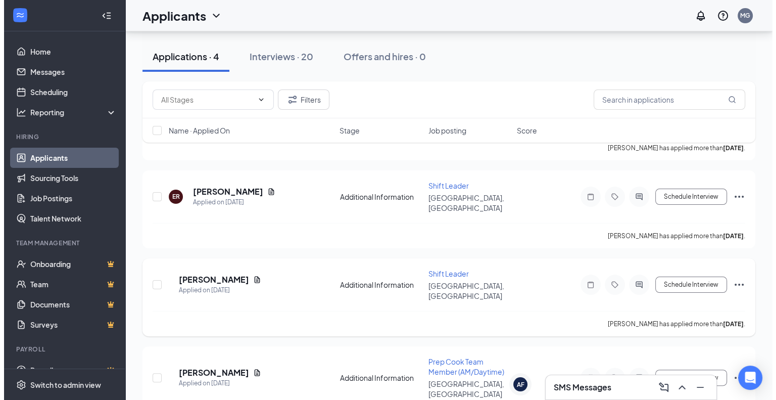
scroll to position [167, 0]
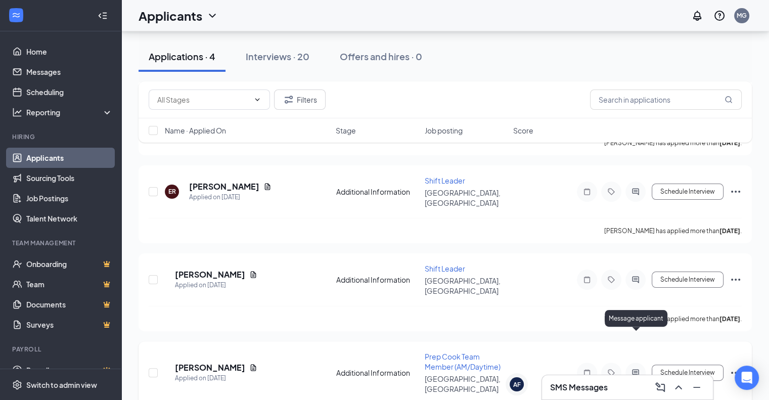
click at [633, 369] on icon "ActiveChat" at bounding box center [635, 372] width 7 height 7
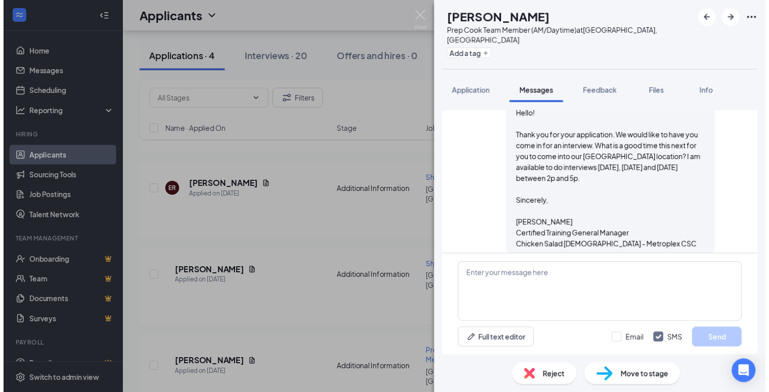
scroll to position [555, 0]
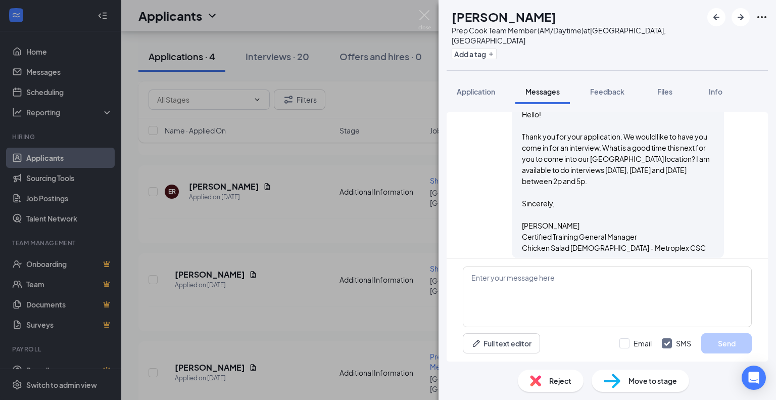
click at [562, 387] on div "Reject" at bounding box center [551, 381] width 66 height 22
click at [554, 382] on span "Reject" at bounding box center [560, 380] width 22 height 11
click at [551, 377] on span "Reject" at bounding box center [560, 380] width 22 height 11
click at [423, 16] on img at bounding box center [425, 20] width 13 height 20
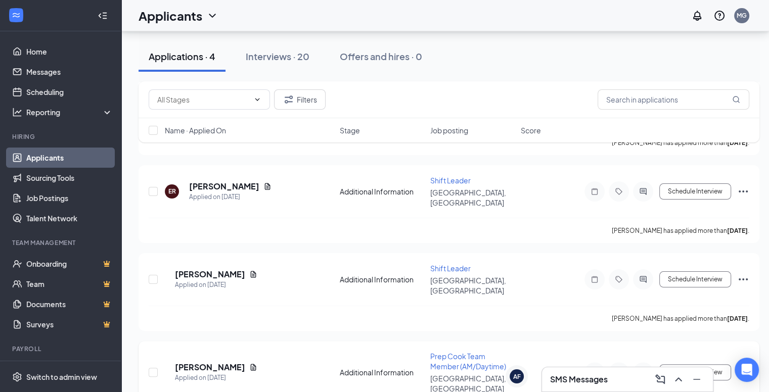
click at [744, 366] on icon "Ellipses" at bounding box center [743, 372] width 12 height 12
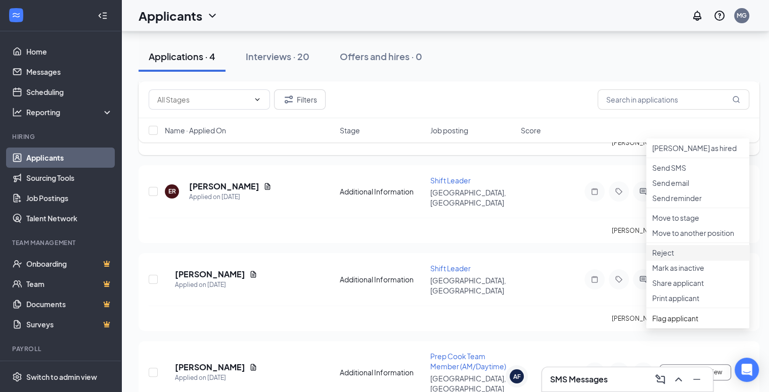
click at [661, 255] on p "Reject" at bounding box center [697, 253] width 91 height 10
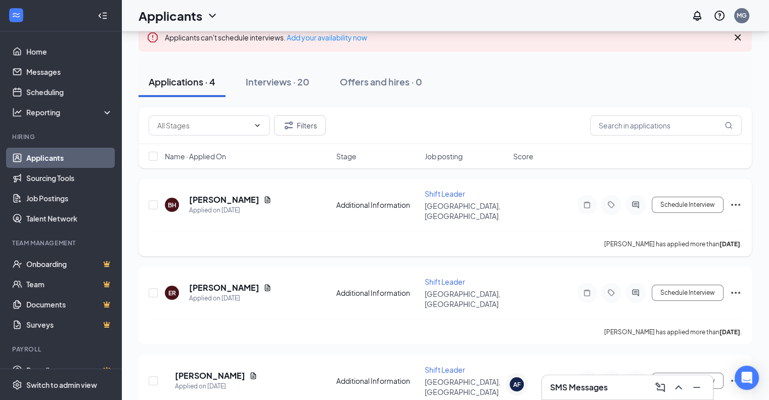
scroll to position [167, 0]
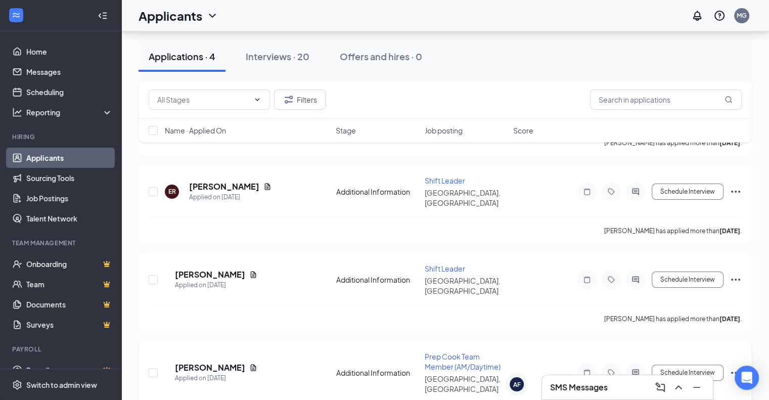
click at [732, 366] on icon "Ellipses" at bounding box center [735, 372] width 12 height 12
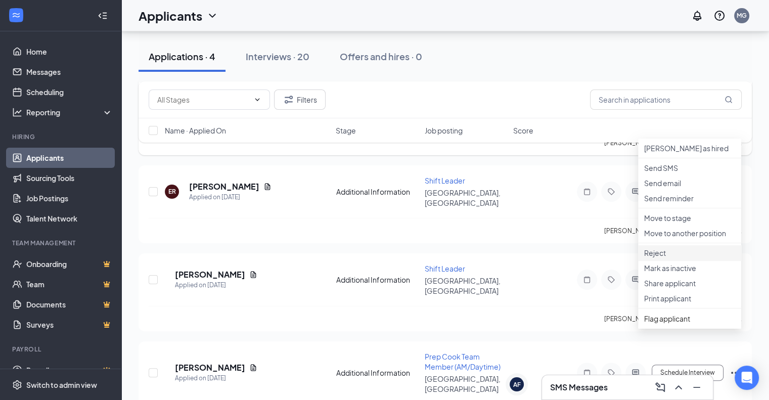
click at [662, 248] on p "Reject" at bounding box center [689, 253] width 91 height 10
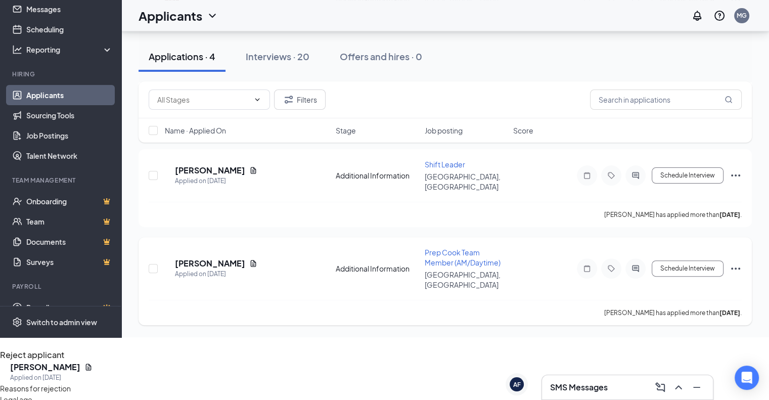
scroll to position [318, 0]
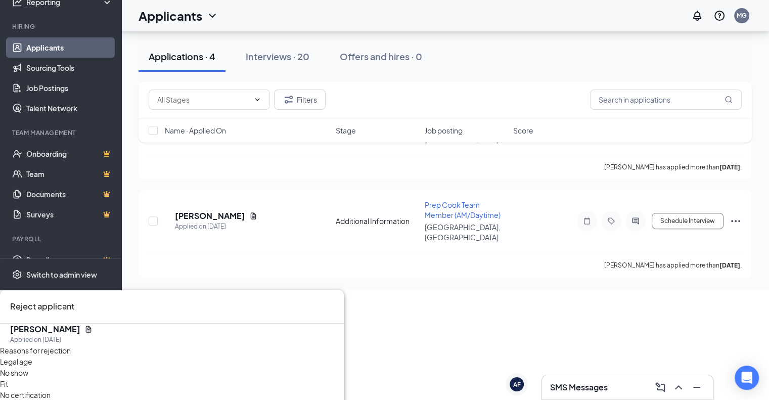
click at [268, 324] on div "SA [PERSON_NAME] Applied on [DATE]" at bounding box center [172, 334] width 344 height 21
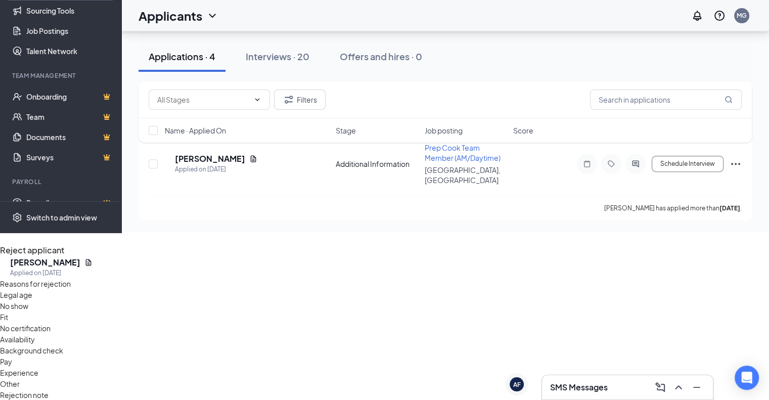
scroll to position [503, 0]
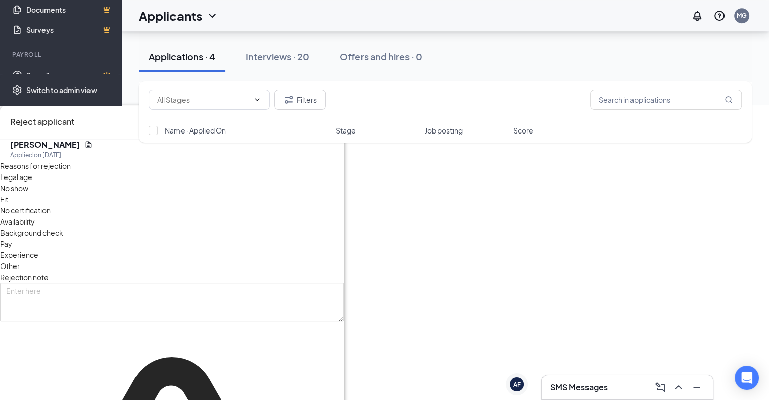
click at [546, 252] on div "Reject applicant SA [PERSON_NAME] Applied on [DATE] Reasons for rejection Legal…" at bounding box center [380, 273] width 761 height 336
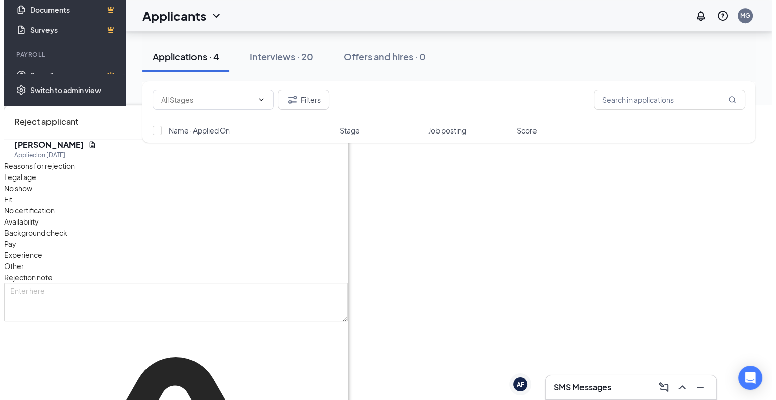
scroll to position [167, 0]
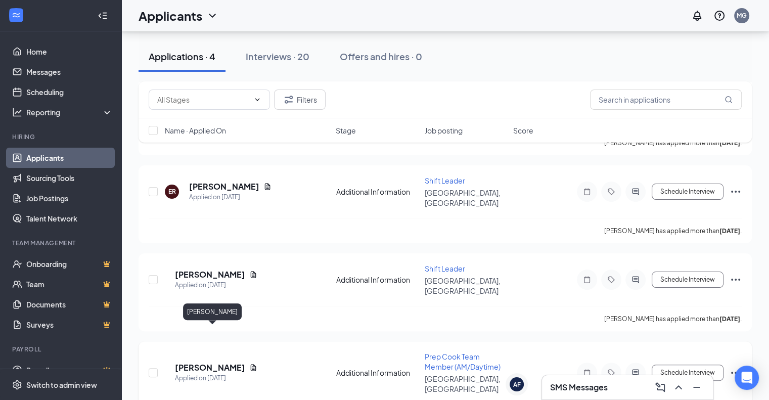
click at [245, 362] on h5 "[PERSON_NAME]" at bounding box center [210, 367] width 70 height 11
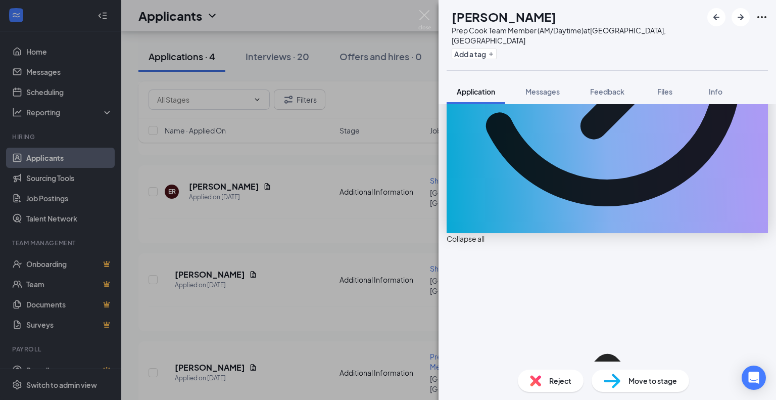
scroll to position [253, 0]
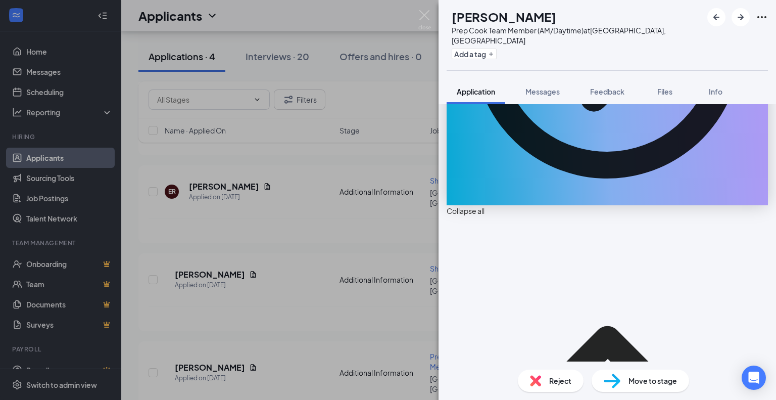
click at [552, 380] on span "Reject" at bounding box center [560, 380] width 22 height 11
click at [532, 383] on img at bounding box center [535, 380] width 11 height 11
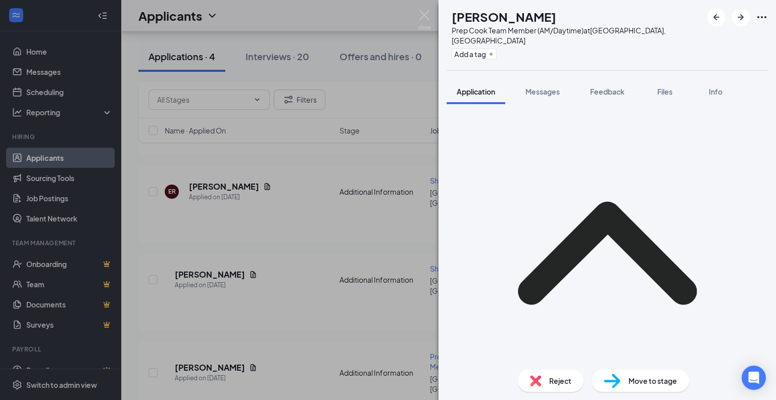
scroll to position [303, 0]
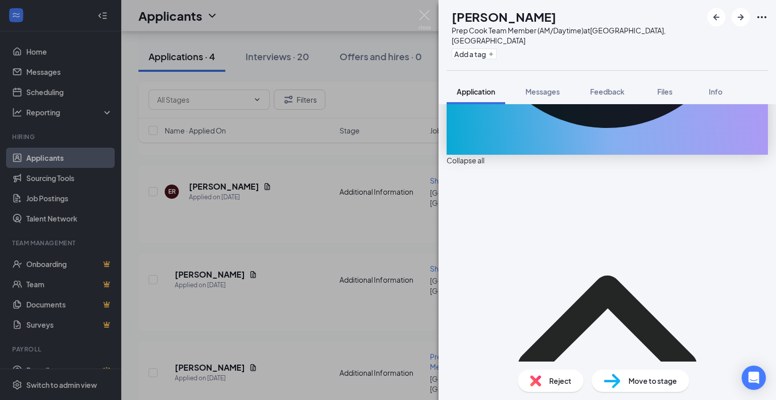
click at [467, 155] on span "Collapse all" at bounding box center [607, 160] width 321 height 11
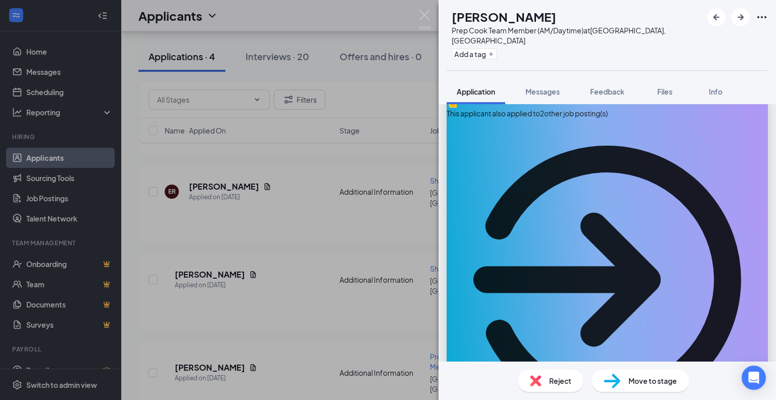
scroll to position [0, 0]
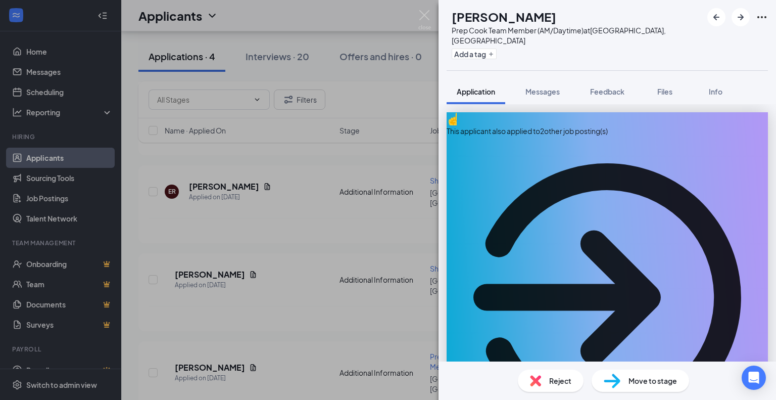
click at [529, 203] on icon "ArrowCircle" at bounding box center [608, 297] width 268 height 268
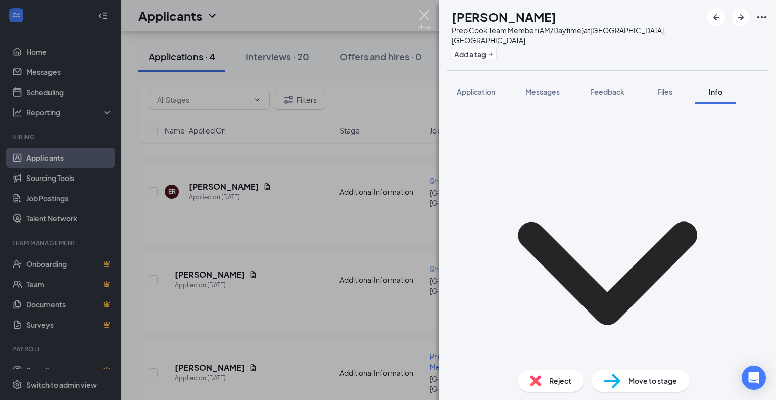
click at [426, 16] on img at bounding box center [425, 20] width 13 height 20
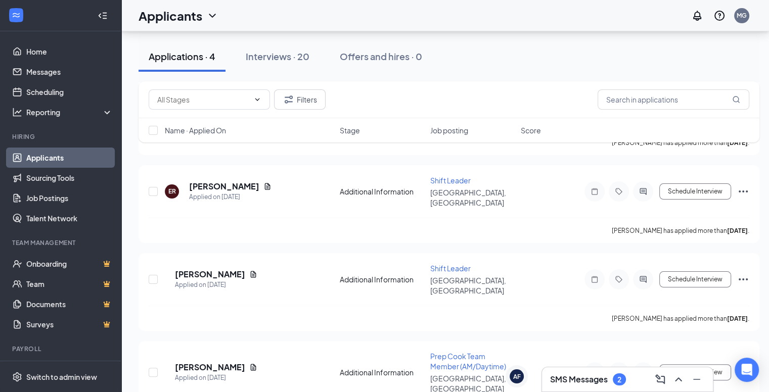
click at [623, 385] on div "SMS Messages 2" at bounding box center [627, 380] width 155 height 16
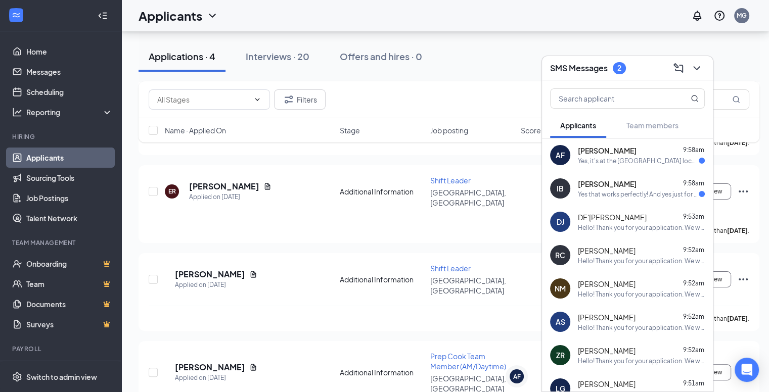
click at [635, 187] on div "[PERSON_NAME] 9:58am" at bounding box center [641, 184] width 127 height 10
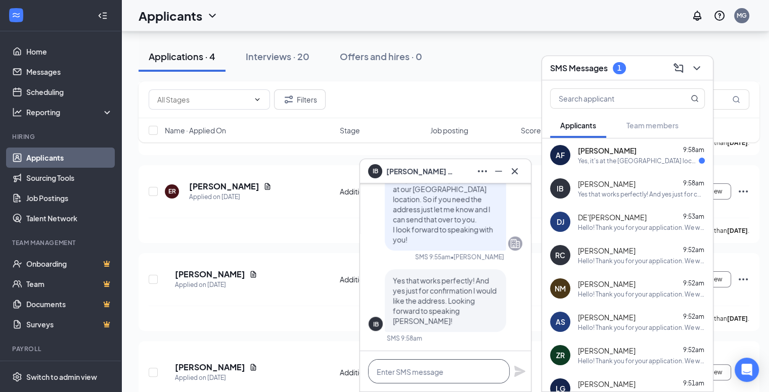
click at [446, 368] on textarea at bounding box center [439, 371] width 142 height 24
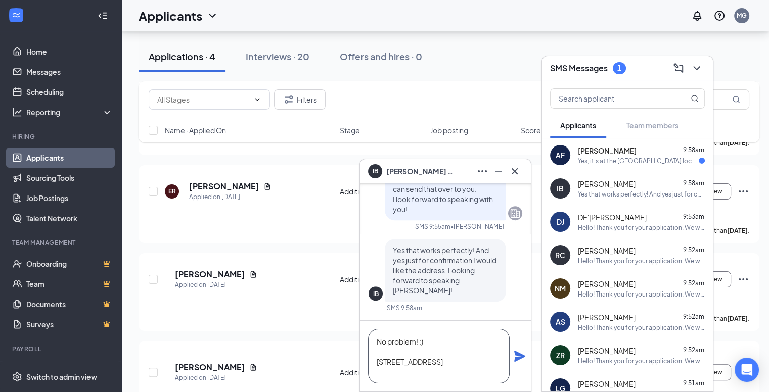
type textarea "No problem! :) [STREET_ADDRESS]"
click at [518, 357] on icon "Plane" at bounding box center [519, 356] width 11 height 11
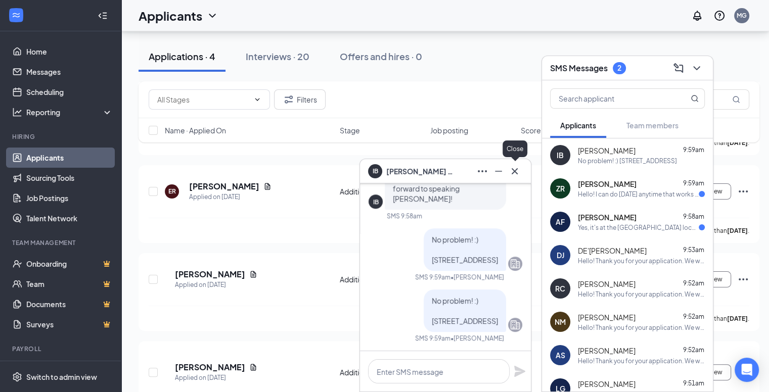
click at [514, 174] on icon "Cross" at bounding box center [515, 171] width 12 height 12
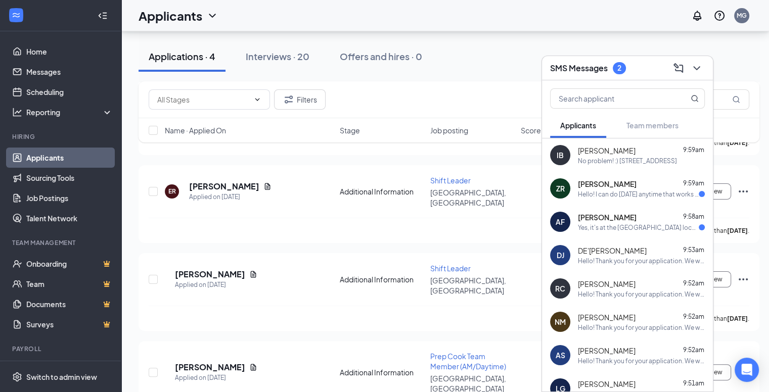
click at [645, 224] on div "Yes, it's at the [GEOGRAPHIC_DATA] location, correct?" at bounding box center [638, 227] width 121 height 9
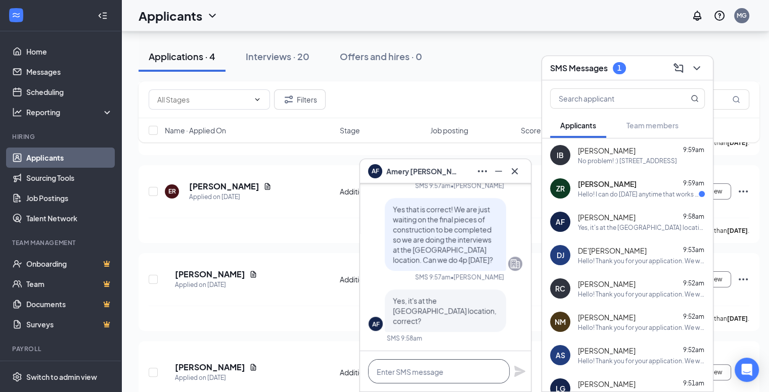
click at [446, 374] on textarea at bounding box center [439, 371] width 142 height 24
type textarea "Yes that is correct! :)"
click at [517, 373] on icon "Plane" at bounding box center [519, 371] width 11 height 11
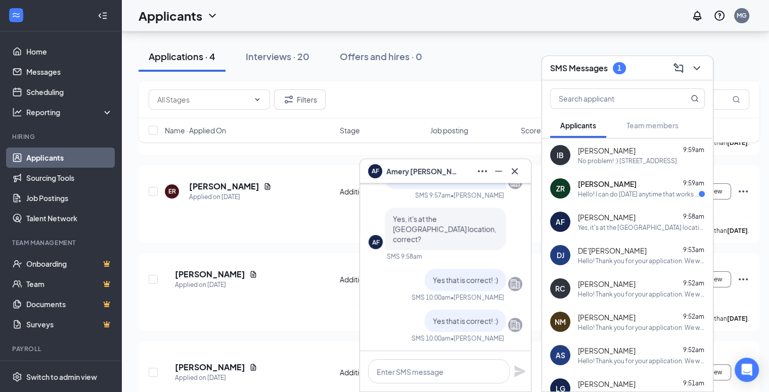
click at [518, 176] on icon "Cross" at bounding box center [515, 171] width 12 height 12
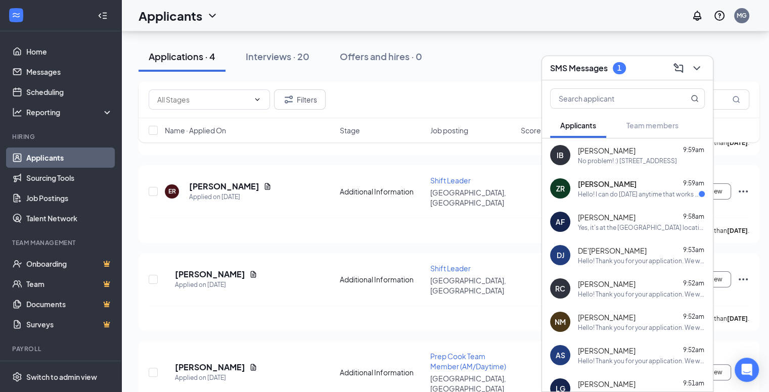
click at [617, 195] on div "Hello! I can do [DATE] anytime that works for you." at bounding box center [638, 194] width 121 height 9
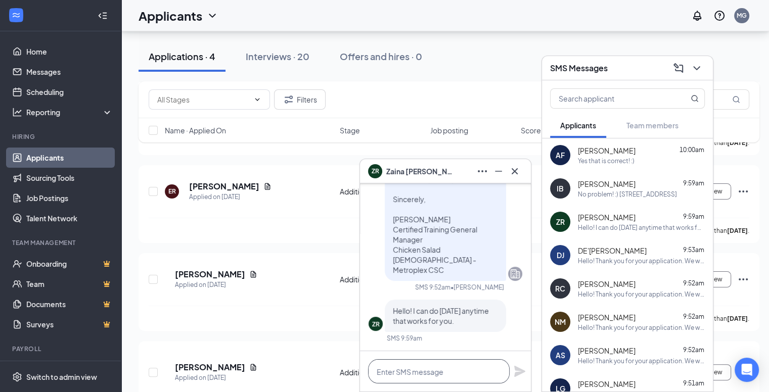
click at [420, 377] on textarea at bounding box center [439, 371] width 142 height 24
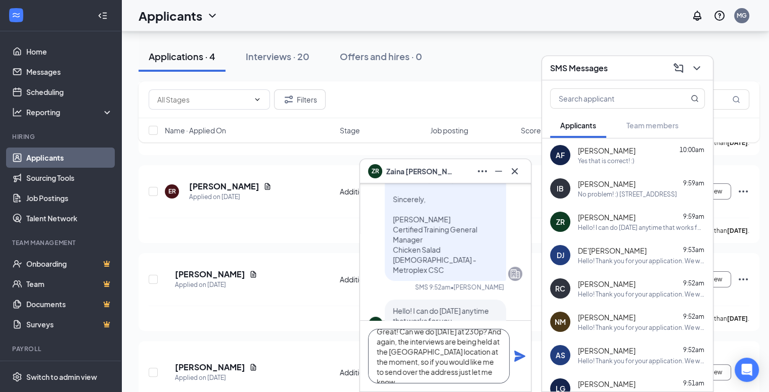
scroll to position [20, 0]
type textarea "Great! Can we do [DATE] at 230p? And again, the interviews are being held at th…"
click at [514, 353] on icon "Plane" at bounding box center [520, 356] width 12 height 12
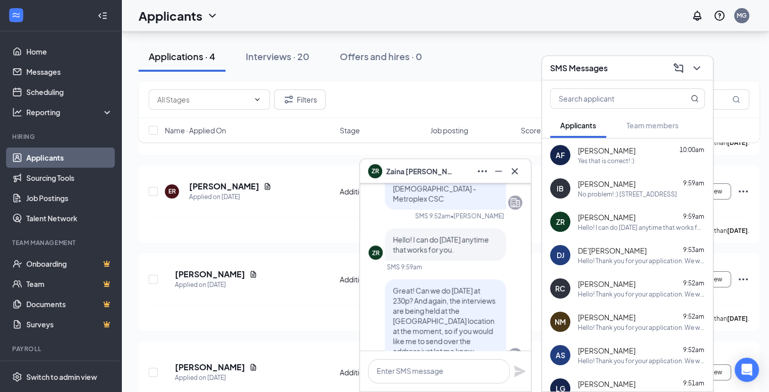
scroll to position [0, 0]
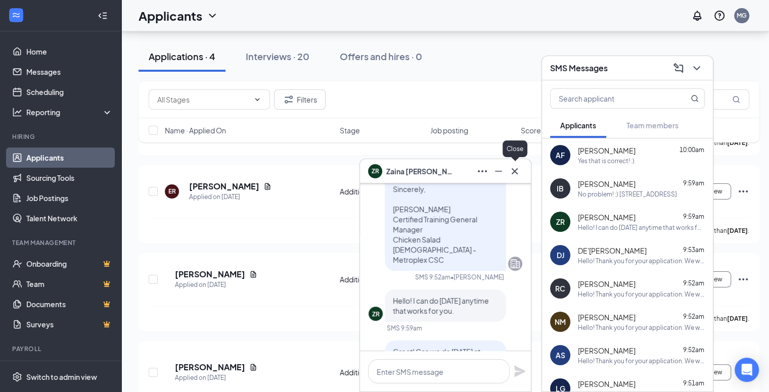
click at [513, 170] on icon "Cross" at bounding box center [515, 171] width 12 height 12
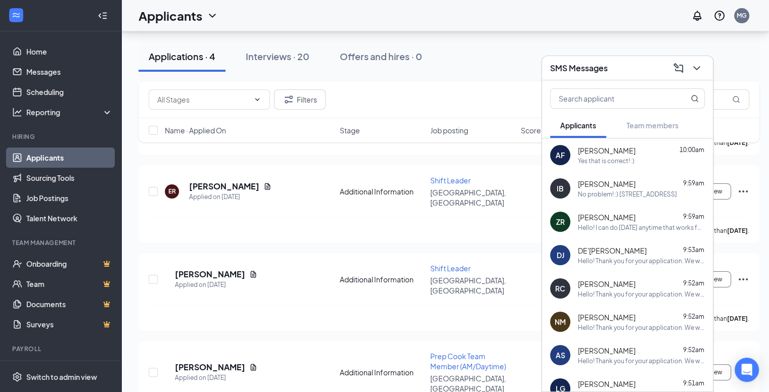
click at [625, 58] on div "SMS Messages" at bounding box center [627, 68] width 171 height 24
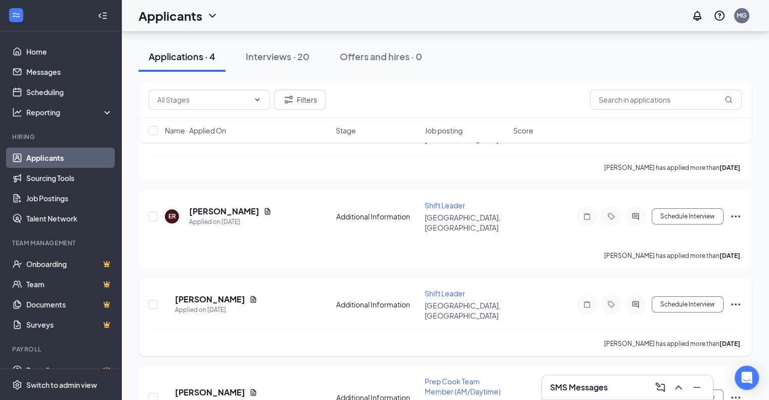
scroll to position [167, 0]
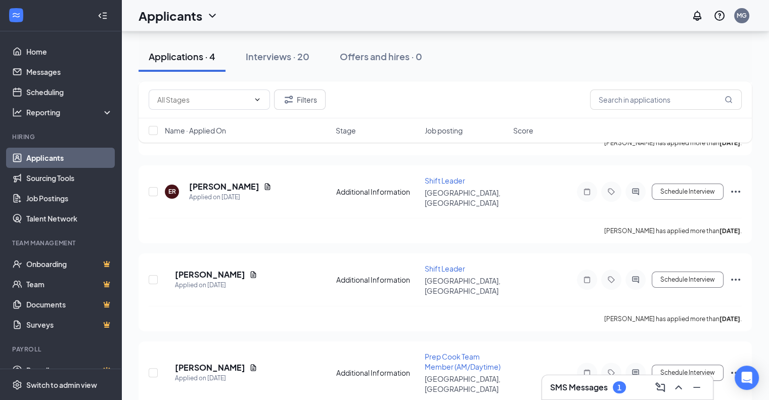
click at [572, 386] on h3 "SMS Messages" at bounding box center [579, 387] width 58 height 11
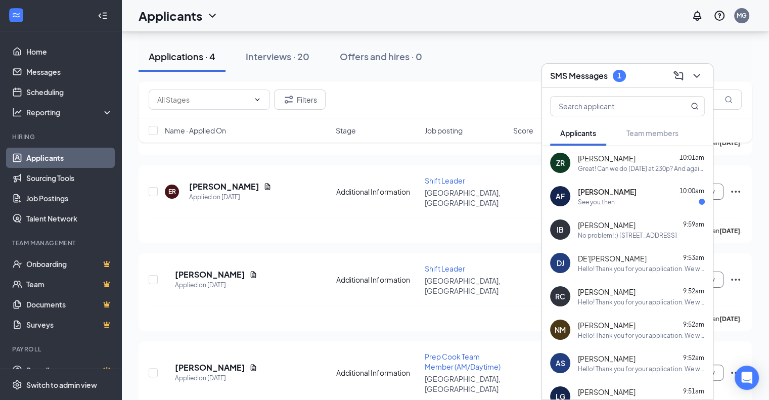
click at [611, 194] on span "[PERSON_NAME]" at bounding box center [607, 192] width 59 height 10
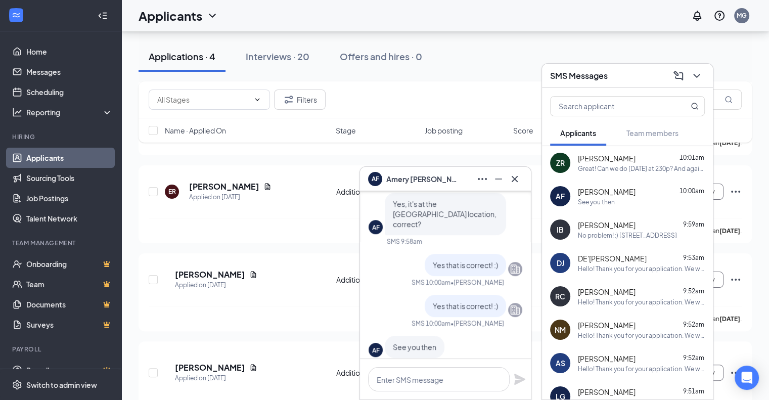
scroll to position [0, 0]
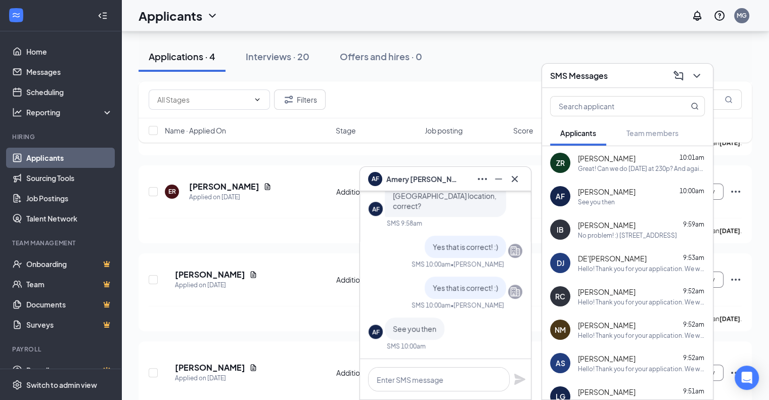
click at [520, 181] on icon "Cross" at bounding box center [515, 179] width 12 height 12
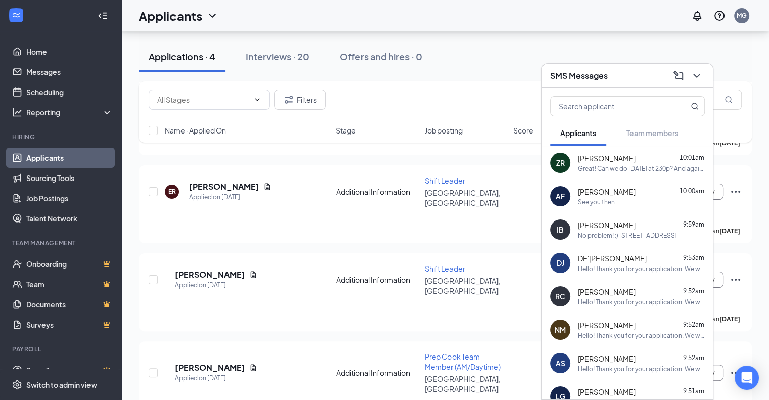
click at [592, 77] on h3 "SMS Messages" at bounding box center [579, 75] width 58 height 11
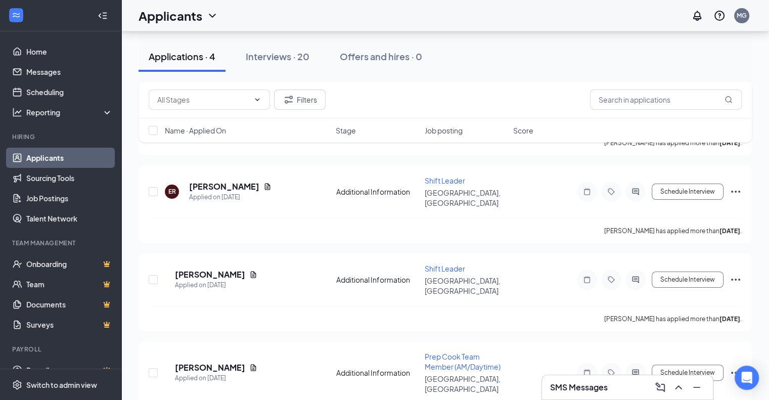
click at [581, 390] on h3 "SMS Messages" at bounding box center [579, 387] width 58 height 11
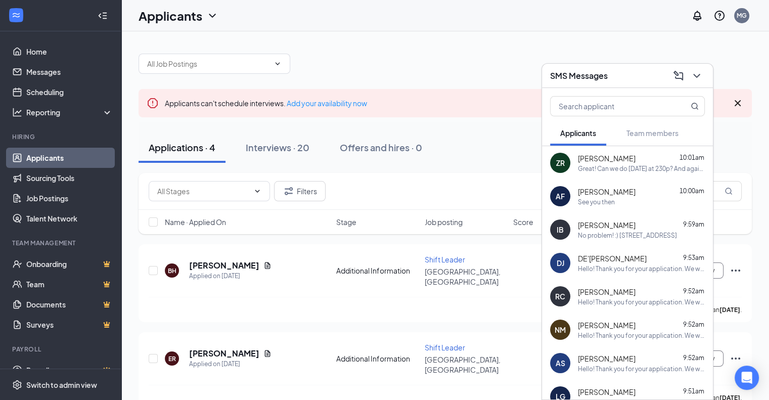
click at [617, 75] on div "SMS Messages" at bounding box center [627, 76] width 155 height 16
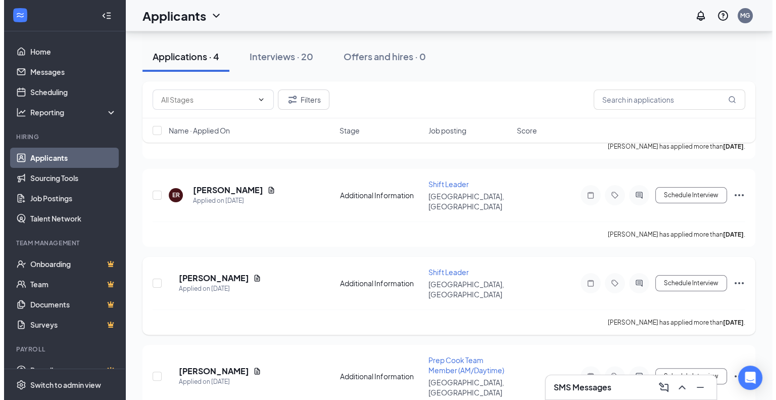
scroll to position [167, 0]
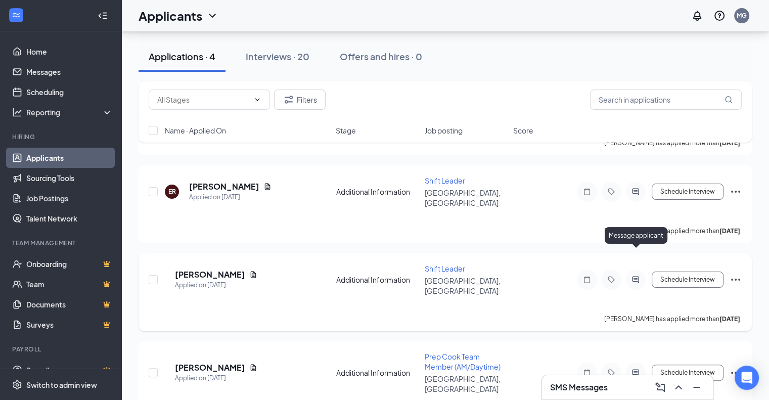
click at [635, 276] on icon "ActiveChat" at bounding box center [635, 279] width 7 height 7
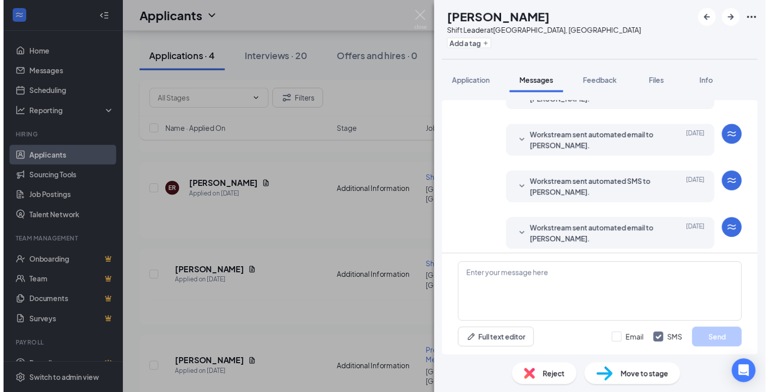
scroll to position [158, 0]
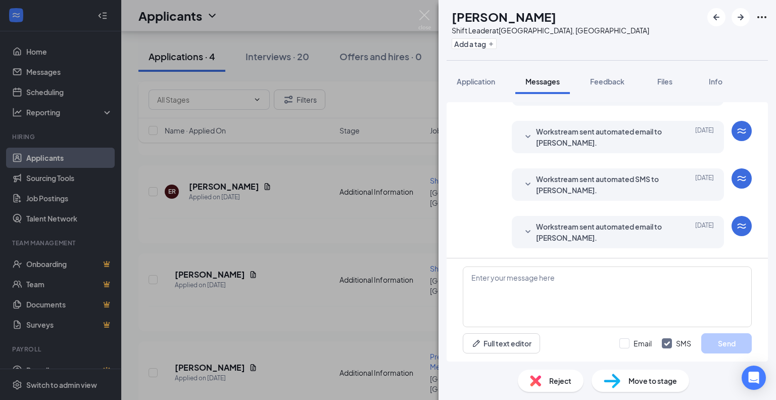
click at [384, 159] on div "MR [PERSON_NAME] Shift Leader at [GEOGRAPHIC_DATA], [GEOGRAPHIC_DATA] Add a tag…" at bounding box center [388, 200] width 776 height 400
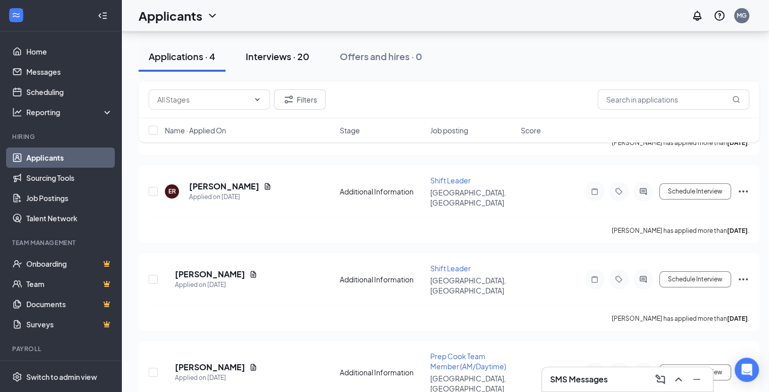
click at [261, 57] on div "Interviews · 20" at bounding box center [278, 56] width 64 height 13
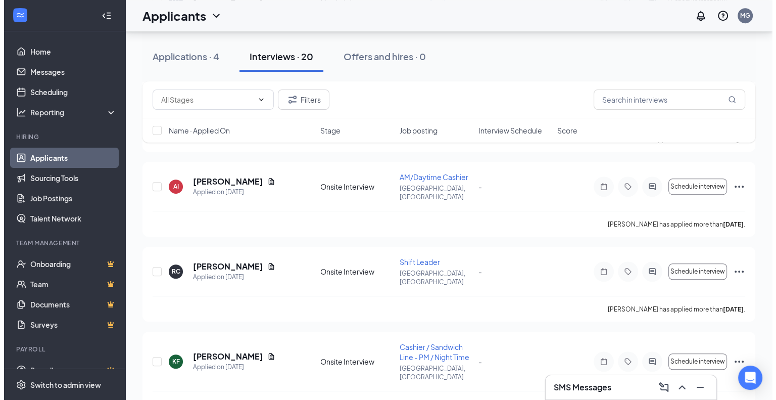
scroll to position [657, 0]
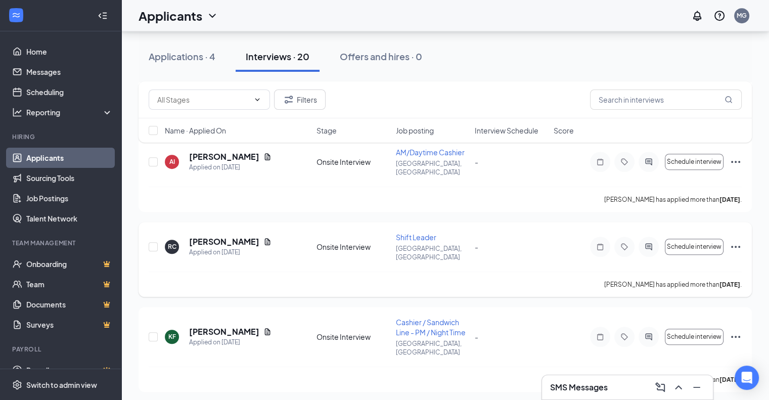
click at [649, 243] on icon "ActiveChat" at bounding box center [648, 247] width 12 height 8
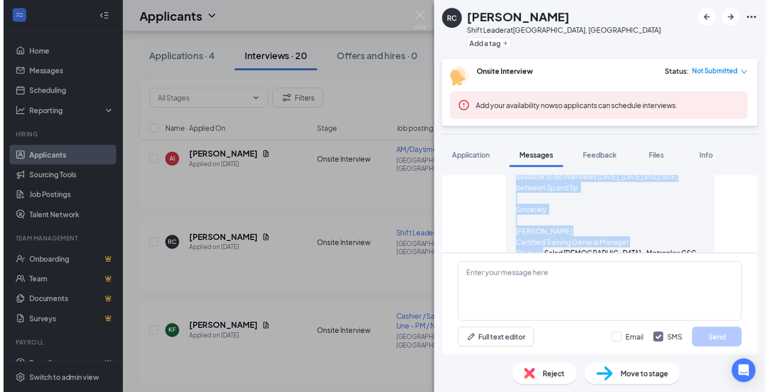
scroll to position [520, 0]
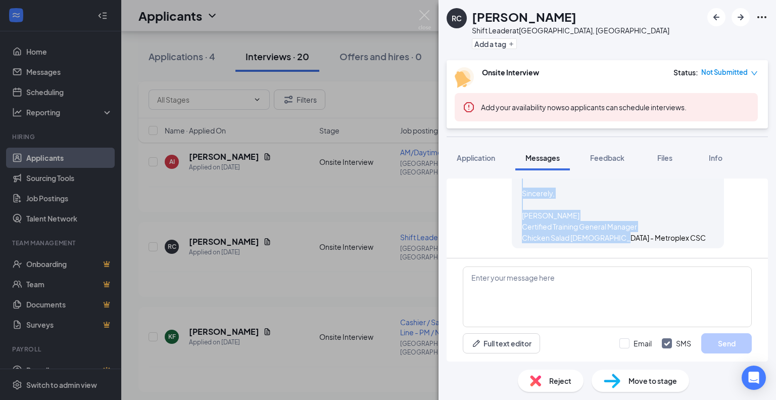
drag, startPoint x: 516, startPoint y: 225, endPoint x: 644, endPoint y: 246, distance: 130.1
click at [644, 246] on div "[PERSON_NAME] sent SMS to [PERSON_NAME]. [DATE] 9:52 AM Hello! Thank you for yo…" at bounding box center [618, 156] width 212 height 183
click at [194, 53] on div "RC [PERSON_NAME] Shift Leader at [GEOGRAPHIC_DATA], [GEOGRAPHIC_DATA] Add a tag…" at bounding box center [388, 200] width 776 height 400
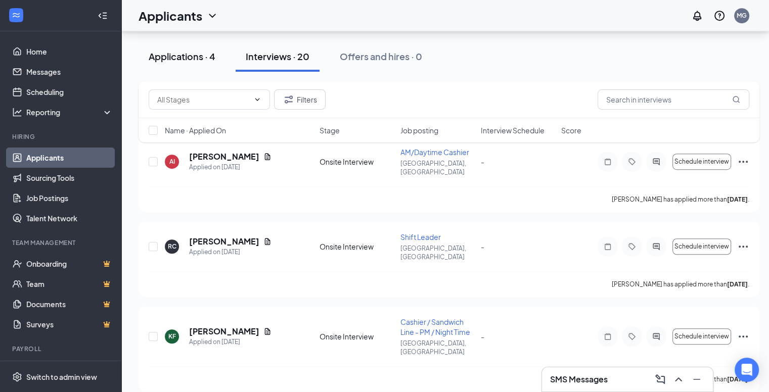
click at [193, 56] on div "Applications · 4" at bounding box center [182, 56] width 67 height 13
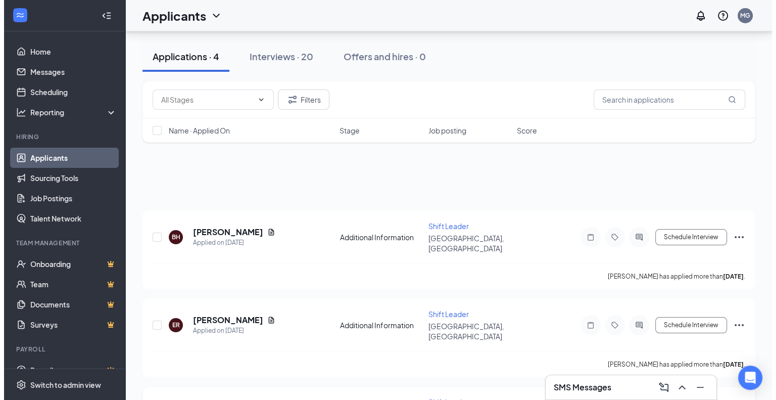
scroll to position [101, 0]
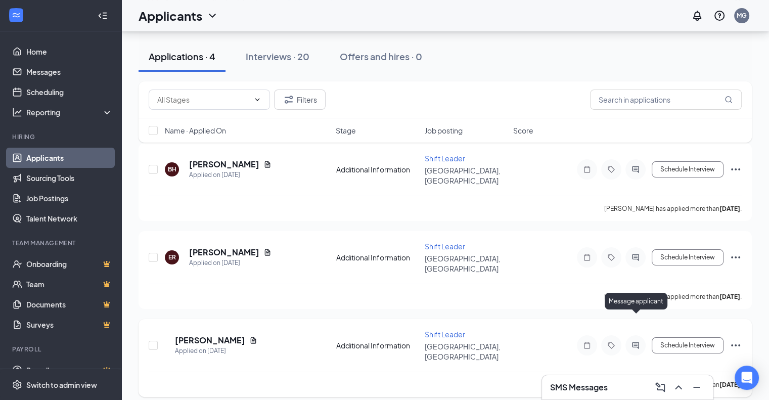
click at [634, 335] on div at bounding box center [635, 345] width 20 height 20
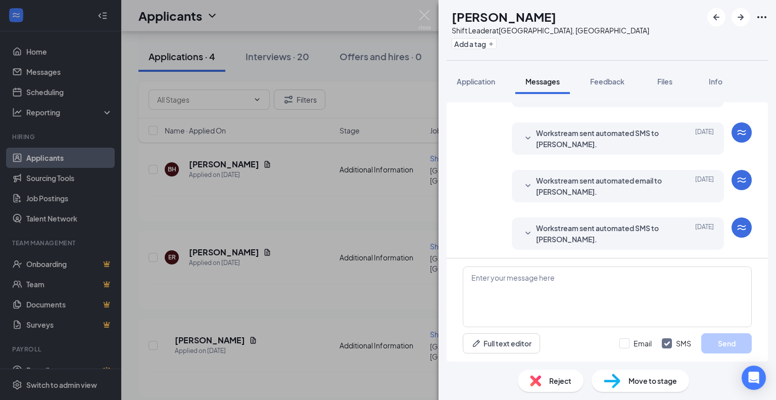
scroll to position [158, 0]
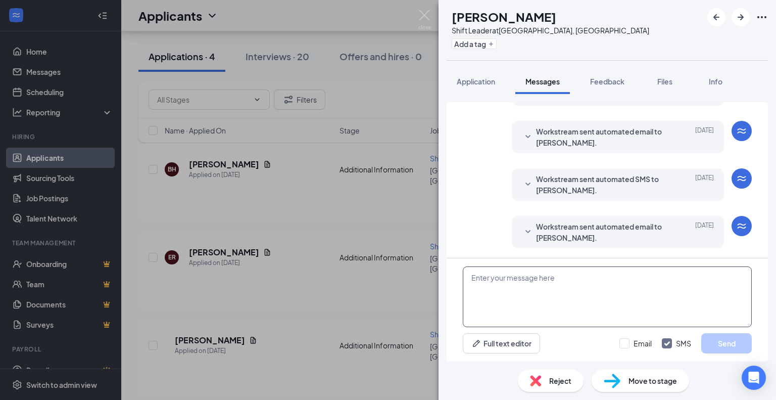
click at [503, 292] on textarea at bounding box center [607, 296] width 289 height 61
paste textarea "Hello! Thank you for your application. We would like to have you come in for an…"
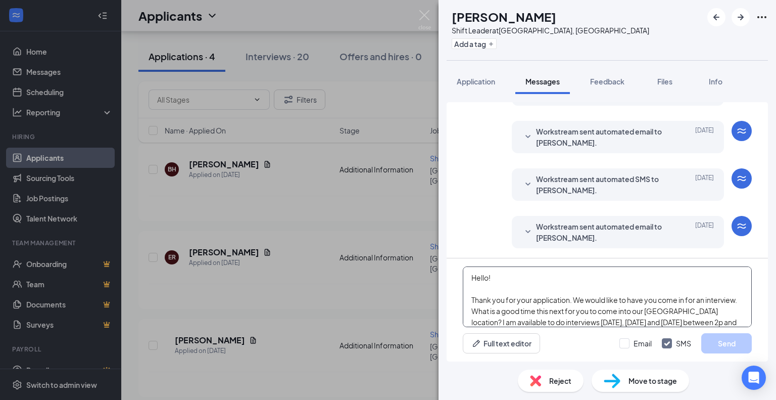
scroll to position [77, 0]
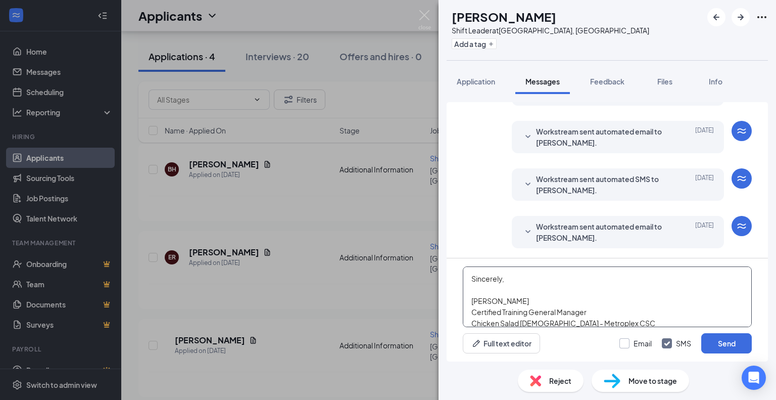
type textarea "Hello! Thank you for your application. We would like to have you come in for an…"
click at [626, 341] on input "Email" at bounding box center [636, 343] width 32 height 10
checkbox input "true"
click at [717, 341] on button "Send" at bounding box center [727, 343] width 51 height 20
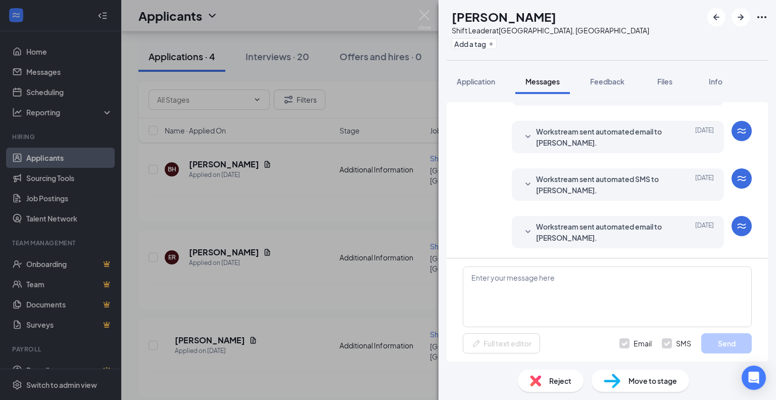
scroll to position [0, 0]
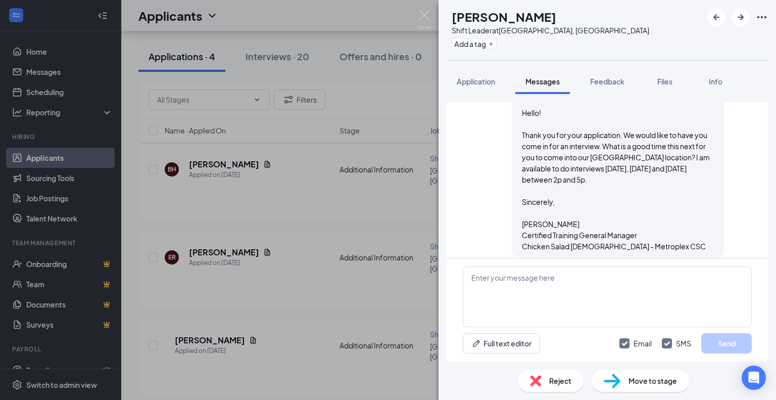
scroll to position [555, 0]
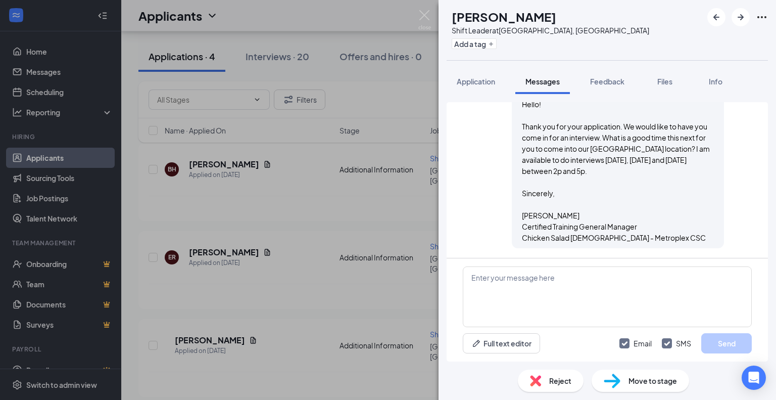
click at [423, 237] on div "MR [PERSON_NAME] Shift Leader at [GEOGRAPHIC_DATA], [GEOGRAPHIC_DATA] Add a tag…" at bounding box center [388, 200] width 776 height 400
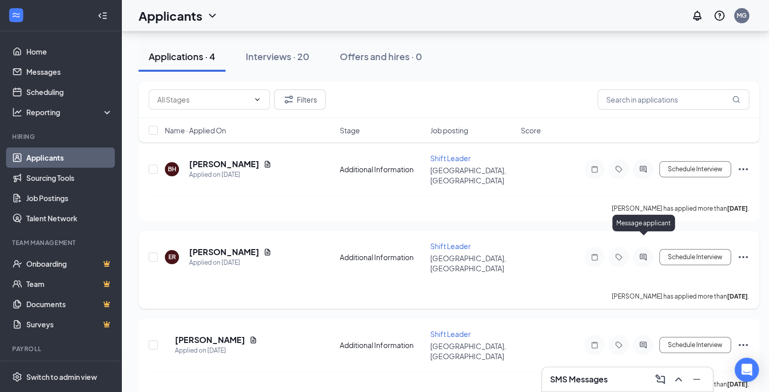
click at [645, 253] on icon "ActiveChat" at bounding box center [643, 257] width 12 height 8
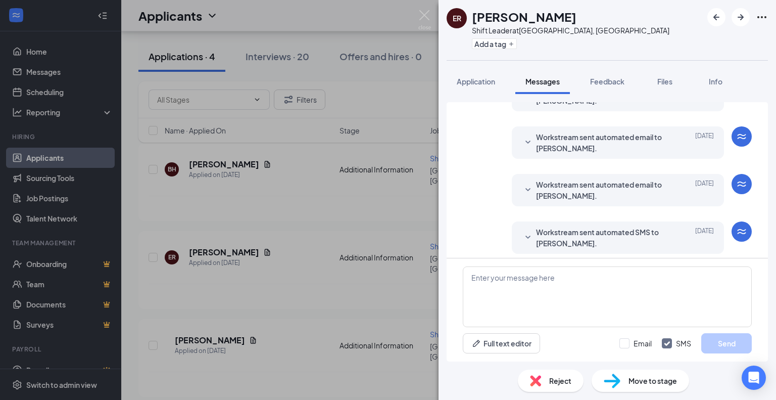
scroll to position [158, 0]
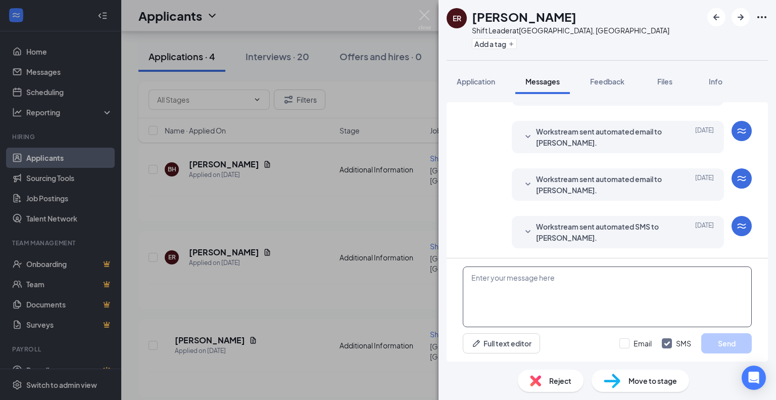
click at [545, 297] on textarea at bounding box center [607, 296] width 289 height 61
paste textarea "Hello! Thank you for your application. We would like to have you come in for an…"
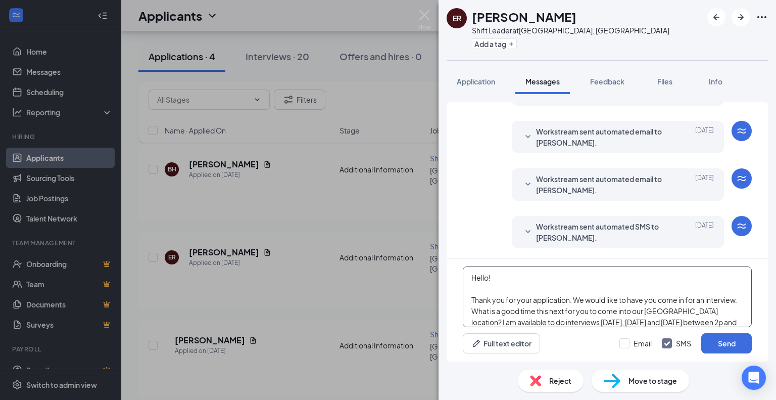
scroll to position [0, 0]
type textarea "Hello! Thank you for your application. We would like to have you come in for an…"
click at [627, 341] on input "Email" at bounding box center [636, 343] width 32 height 10
checkbox input "true"
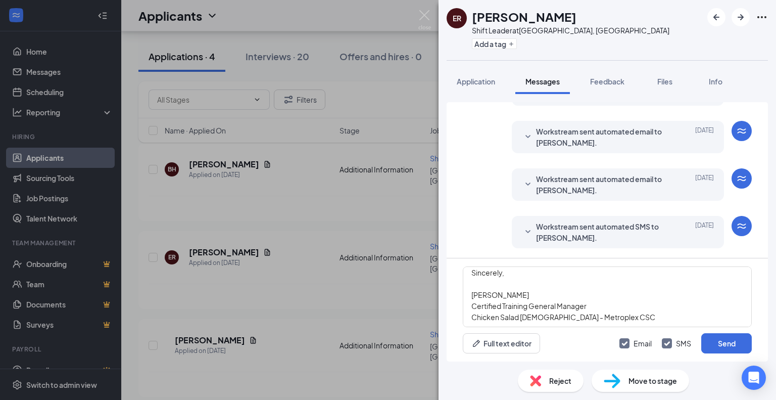
scroll to position [83, 0]
click at [719, 341] on button "Send" at bounding box center [727, 343] width 51 height 20
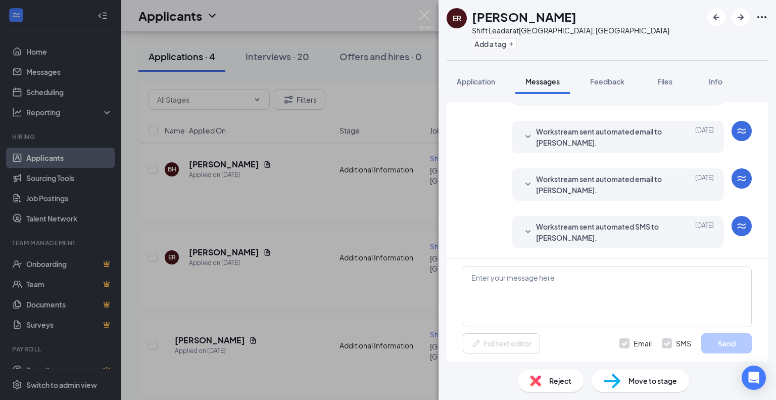
scroll to position [0, 0]
click at [375, 194] on div "ER [PERSON_NAME] Shift Leader at [GEOGRAPHIC_DATA], [GEOGRAPHIC_DATA] Add a tag…" at bounding box center [388, 200] width 776 height 400
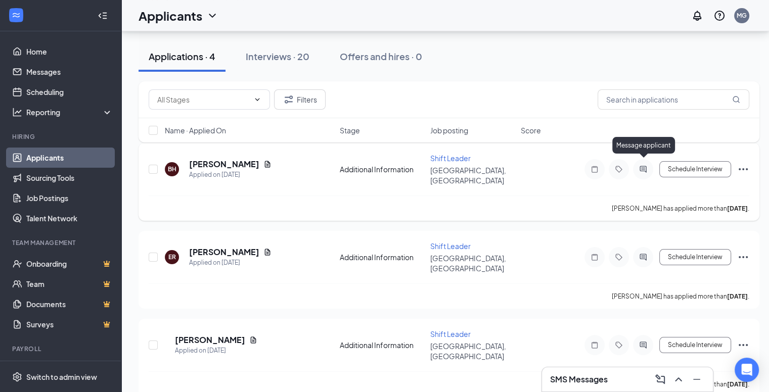
click at [638, 165] on icon "ActiveChat" at bounding box center [643, 169] width 12 height 8
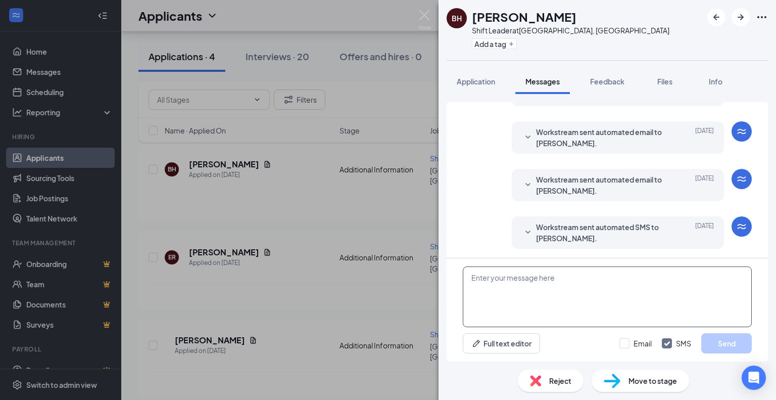
scroll to position [188, 0]
click at [561, 295] on textarea at bounding box center [607, 296] width 289 height 61
paste textarea "Hello! Thank you for your application. We would like to have you come in for an…"
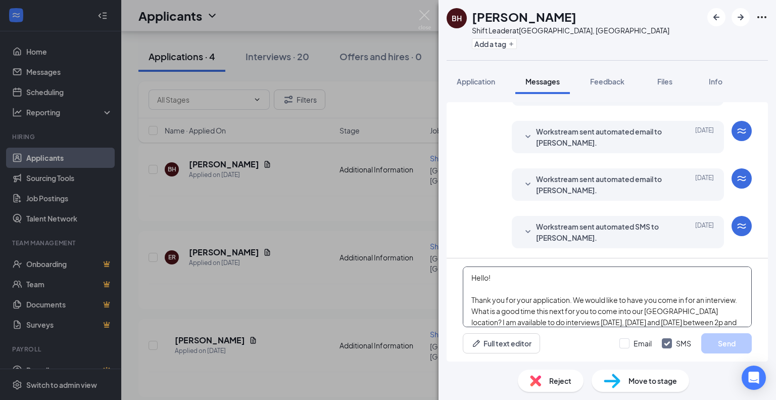
scroll to position [77, 0]
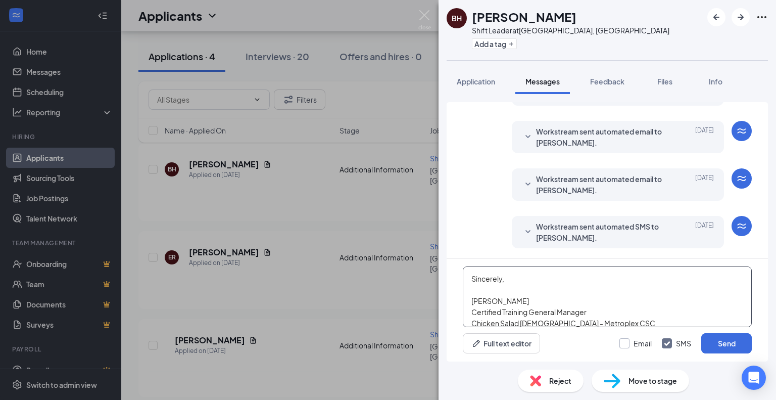
type textarea "Hello! Thank you for your application. We would like to have you come in for an…"
click at [627, 345] on input "Email" at bounding box center [636, 343] width 32 height 10
checkbox input "true"
click at [716, 343] on button "Send" at bounding box center [727, 343] width 51 height 20
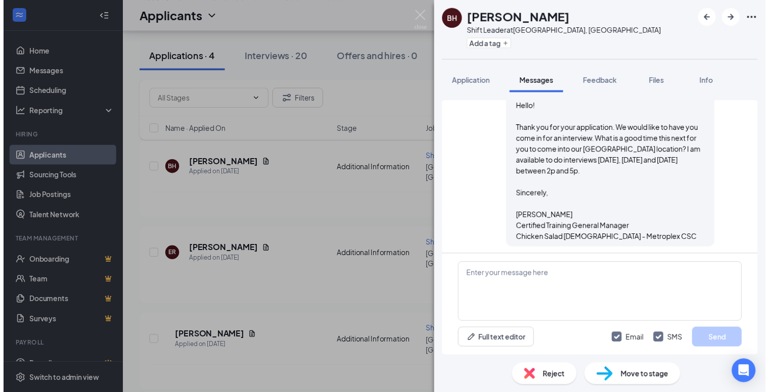
scroll to position [584, 0]
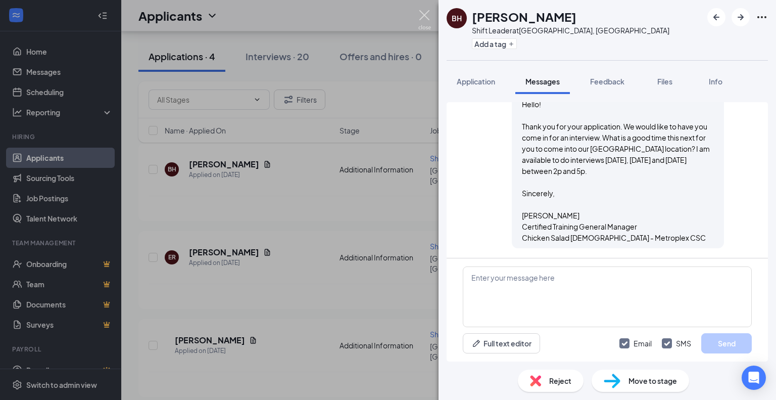
click at [429, 18] on img at bounding box center [425, 20] width 13 height 20
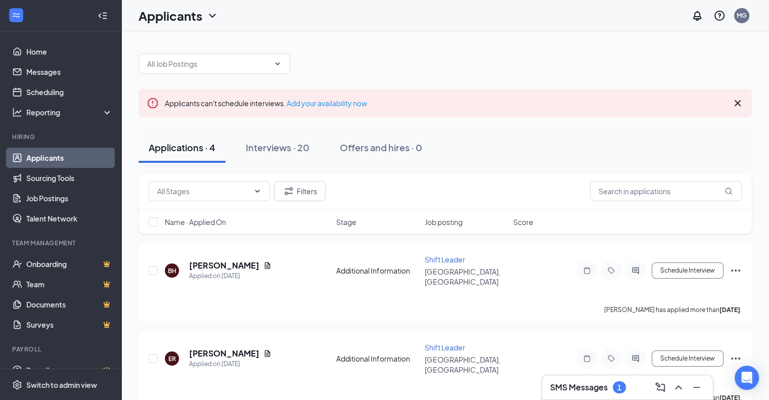
click at [629, 380] on div "SMS Messages 1" at bounding box center [627, 387] width 155 height 16
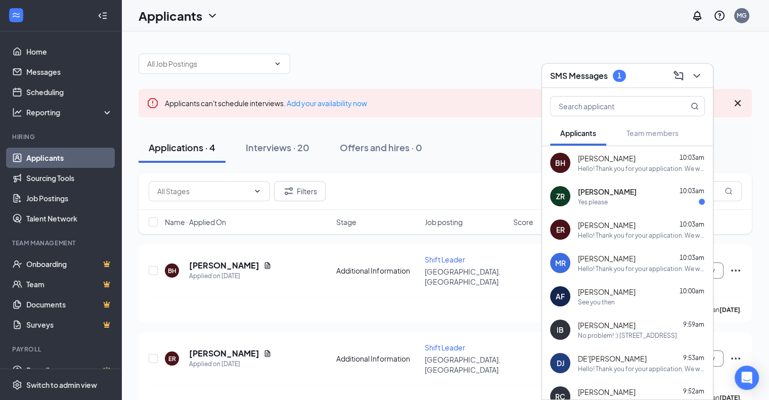
click at [608, 197] on div "[PERSON_NAME] 10:03am Yes please" at bounding box center [641, 197] width 127 height 20
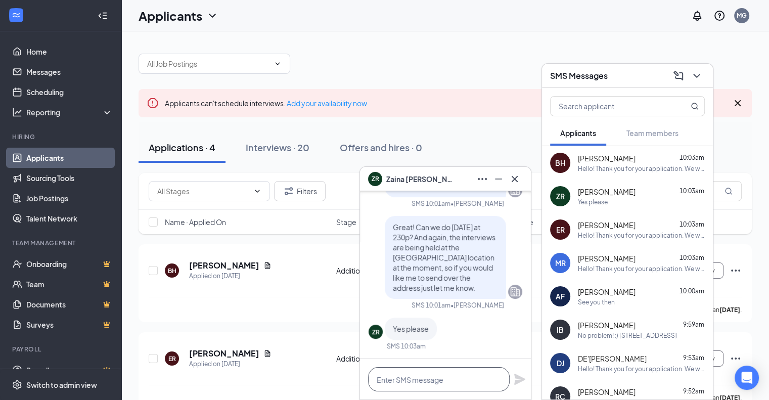
click at [433, 380] on textarea at bounding box center [439, 379] width 142 height 24
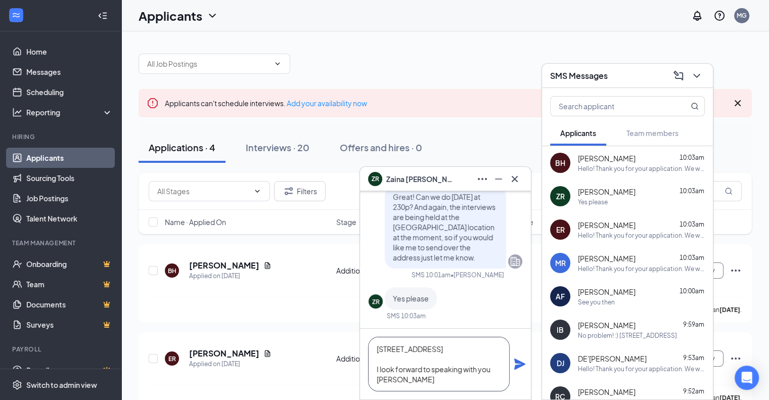
scroll to position [10, 0]
type textarea "[STREET_ADDRESS] I look forward to speaking with you [DATE] at 230p!"
click at [516, 366] on icon "Plane" at bounding box center [519, 363] width 11 height 11
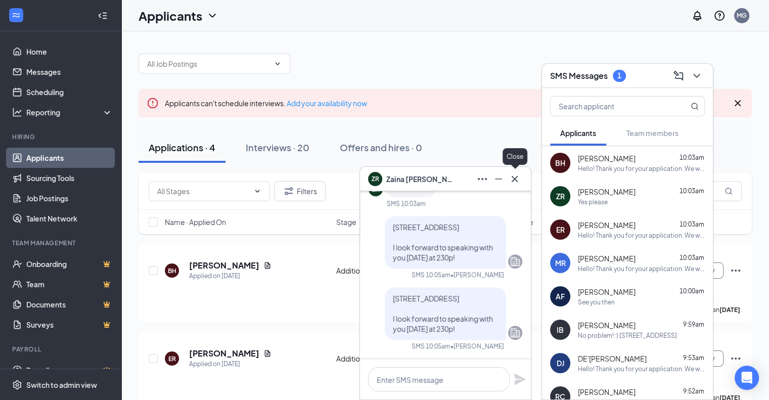
click at [517, 181] on icon "Cross" at bounding box center [515, 178] width 6 height 6
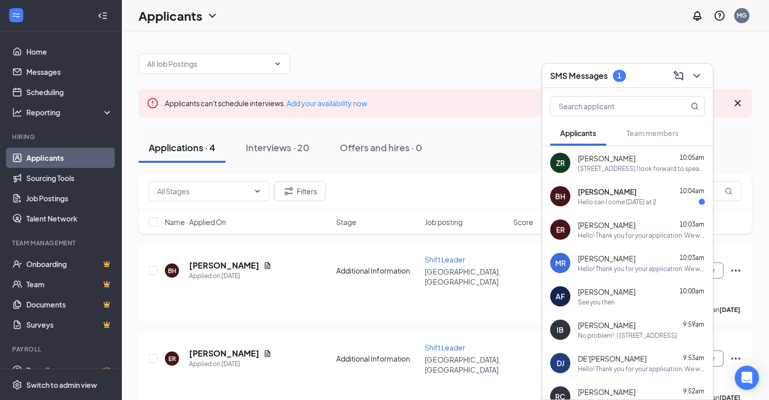
click at [626, 194] on span "[PERSON_NAME]" at bounding box center [607, 192] width 59 height 10
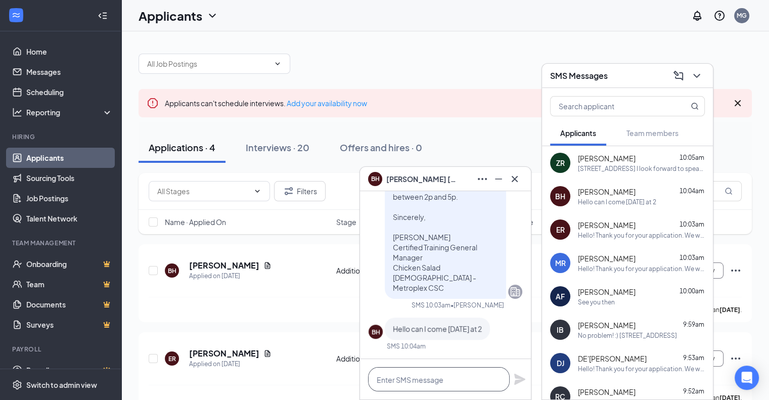
click at [436, 385] on textarea at bounding box center [439, 379] width 142 height 24
type textarea "e"
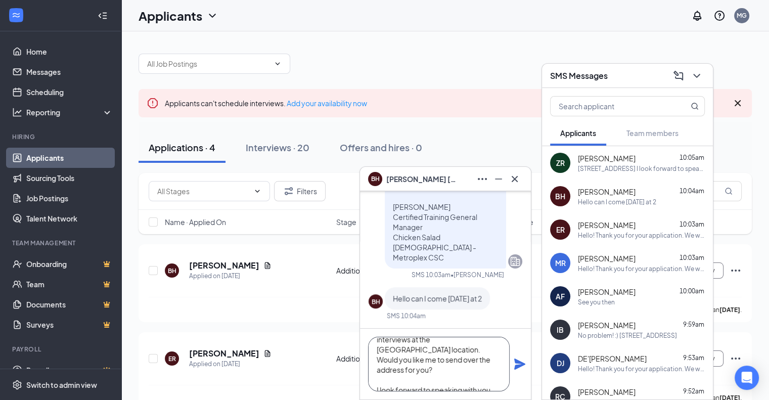
scroll to position [30, 0]
type textarea "Yes! And we are currently holding the interviews at the [GEOGRAPHIC_DATA] locat…"
click at [517, 363] on icon "Plane" at bounding box center [519, 363] width 11 height 11
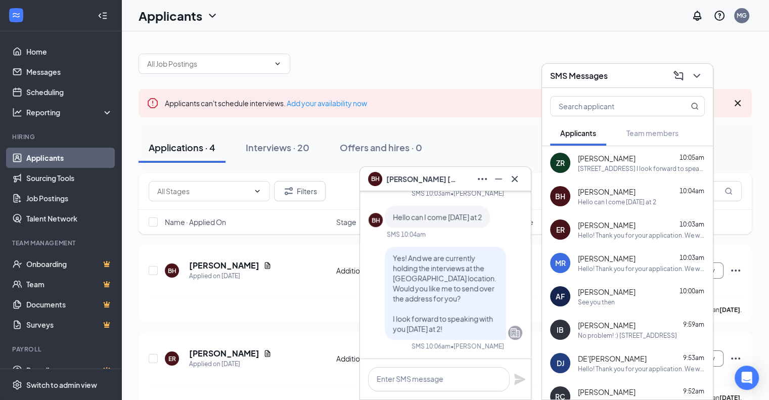
scroll to position [0, 0]
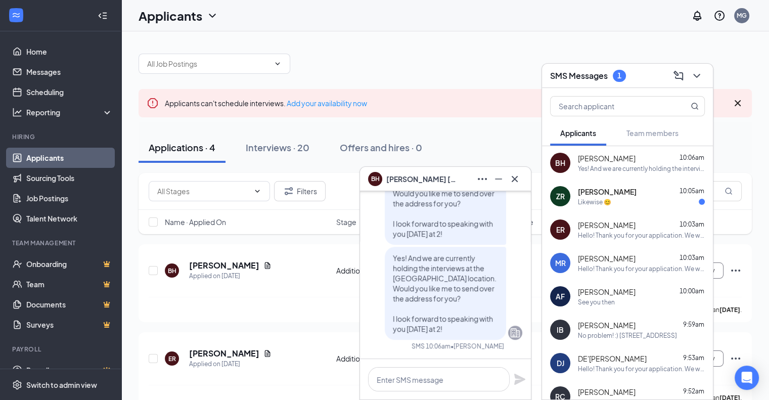
click at [586, 199] on div "Likewise 😊" at bounding box center [594, 202] width 33 height 9
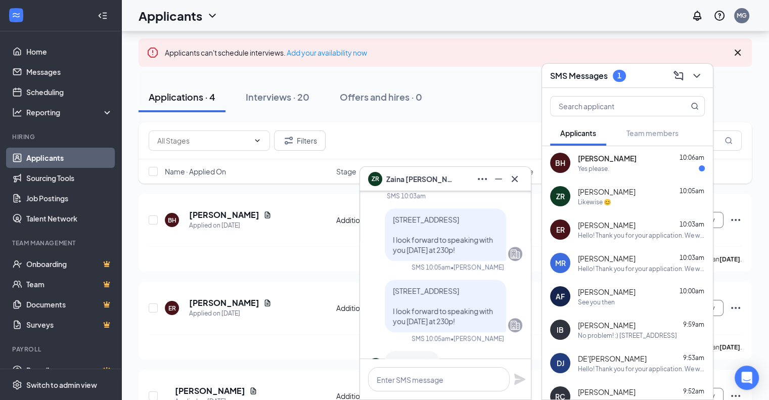
scroll to position [-51, 0]
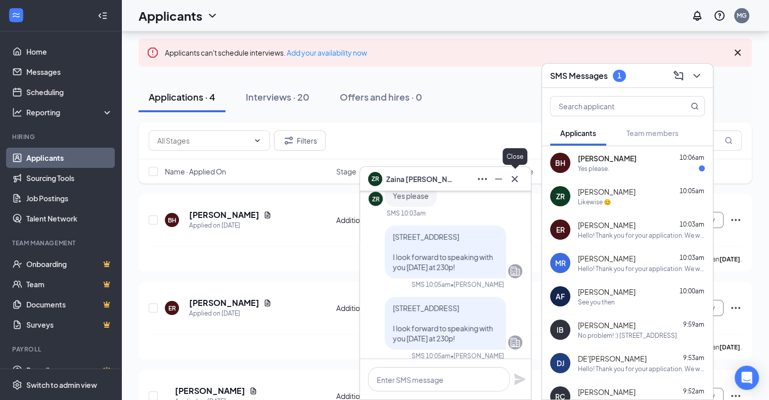
click at [521, 176] on button at bounding box center [514, 179] width 16 height 16
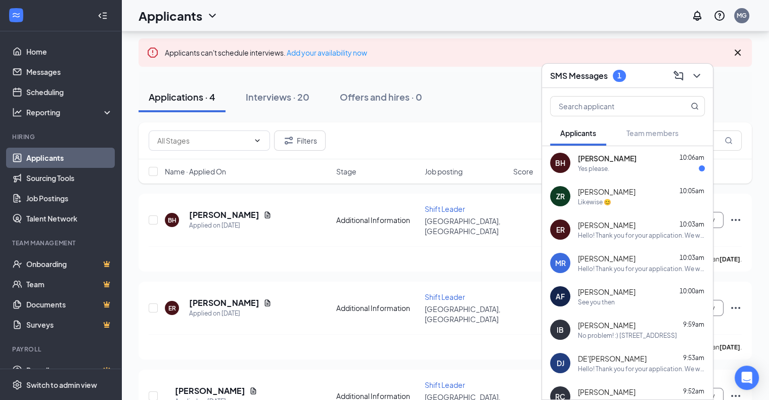
click at [609, 164] on div "Yes please." at bounding box center [593, 168] width 31 height 9
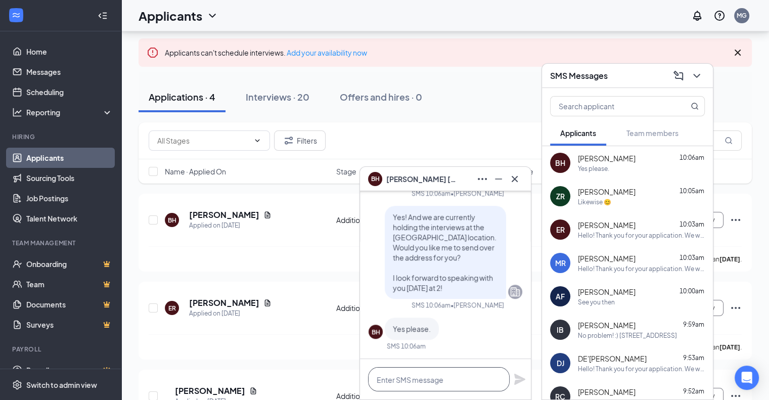
click at [429, 371] on textarea at bounding box center [439, 379] width 142 height 24
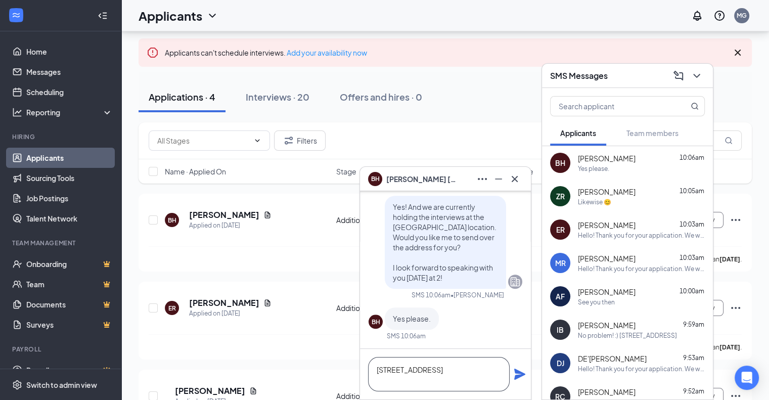
type textarea "[STREET_ADDRESS]"
click at [522, 373] on icon "Plane" at bounding box center [519, 373] width 11 height 11
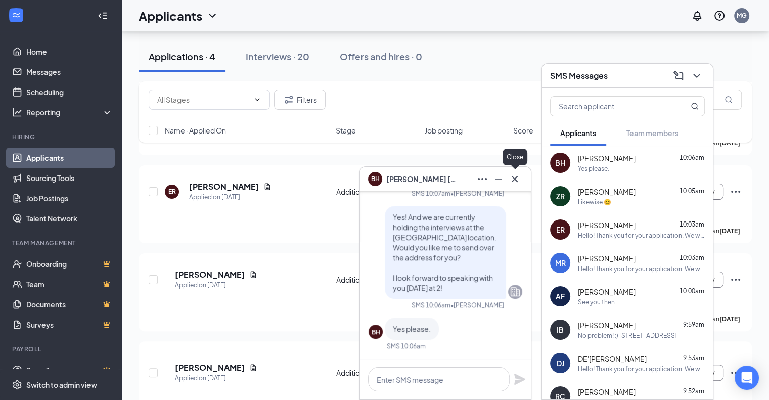
click at [520, 178] on icon "Cross" at bounding box center [515, 179] width 12 height 12
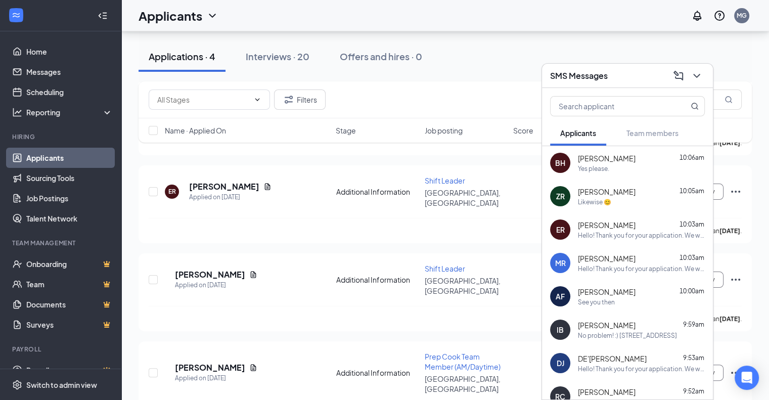
click at [620, 75] on div "SMS Messages" at bounding box center [627, 76] width 155 height 16
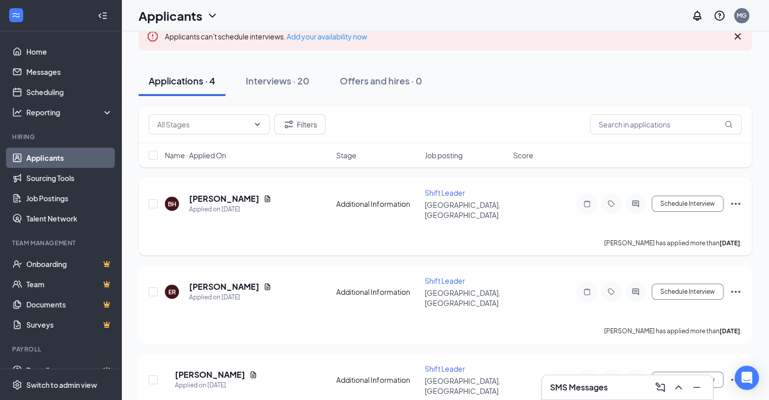
scroll to position [167, 0]
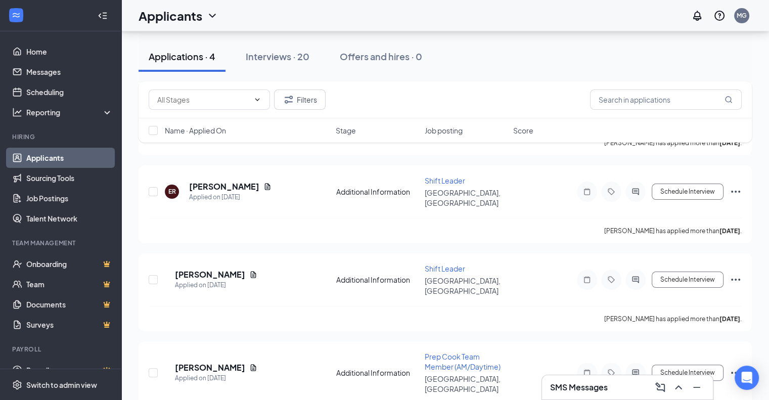
click at [620, 384] on div "SMS Messages" at bounding box center [627, 387] width 155 height 16
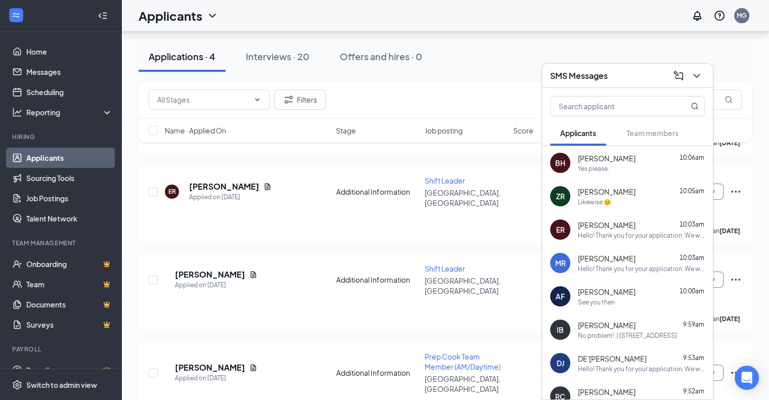
click at [608, 173] on div "BH [PERSON_NAME] 10:06am Yes please." at bounding box center [627, 162] width 171 height 33
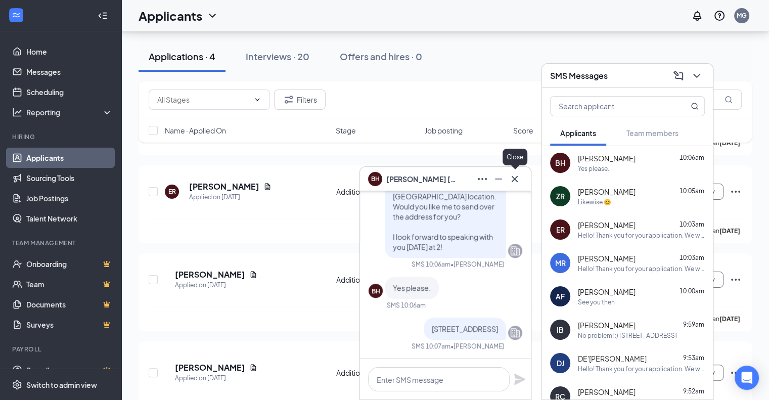
click at [514, 173] on icon "Cross" at bounding box center [515, 179] width 12 height 12
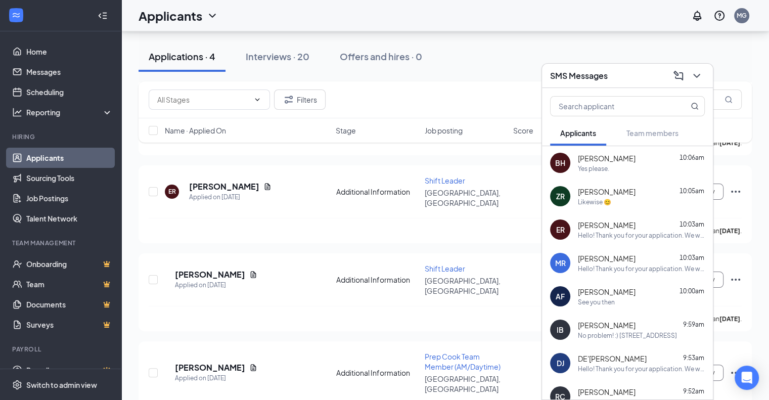
click at [561, 74] on h3 "SMS Messages" at bounding box center [579, 75] width 58 height 11
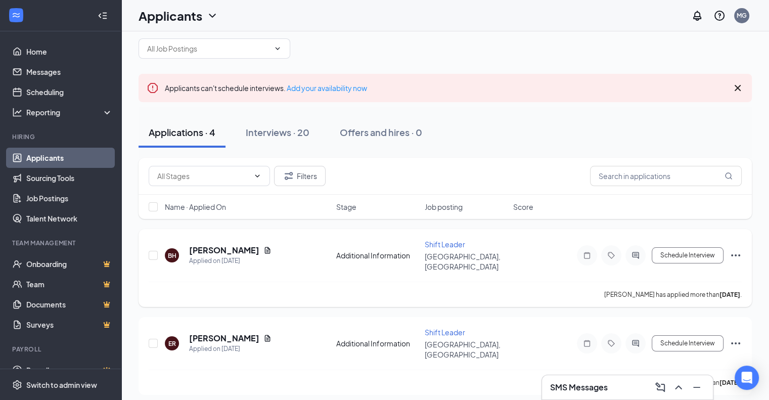
scroll to position [0, 0]
